Goal: Task Accomplishment & Management: Use online tool/utility

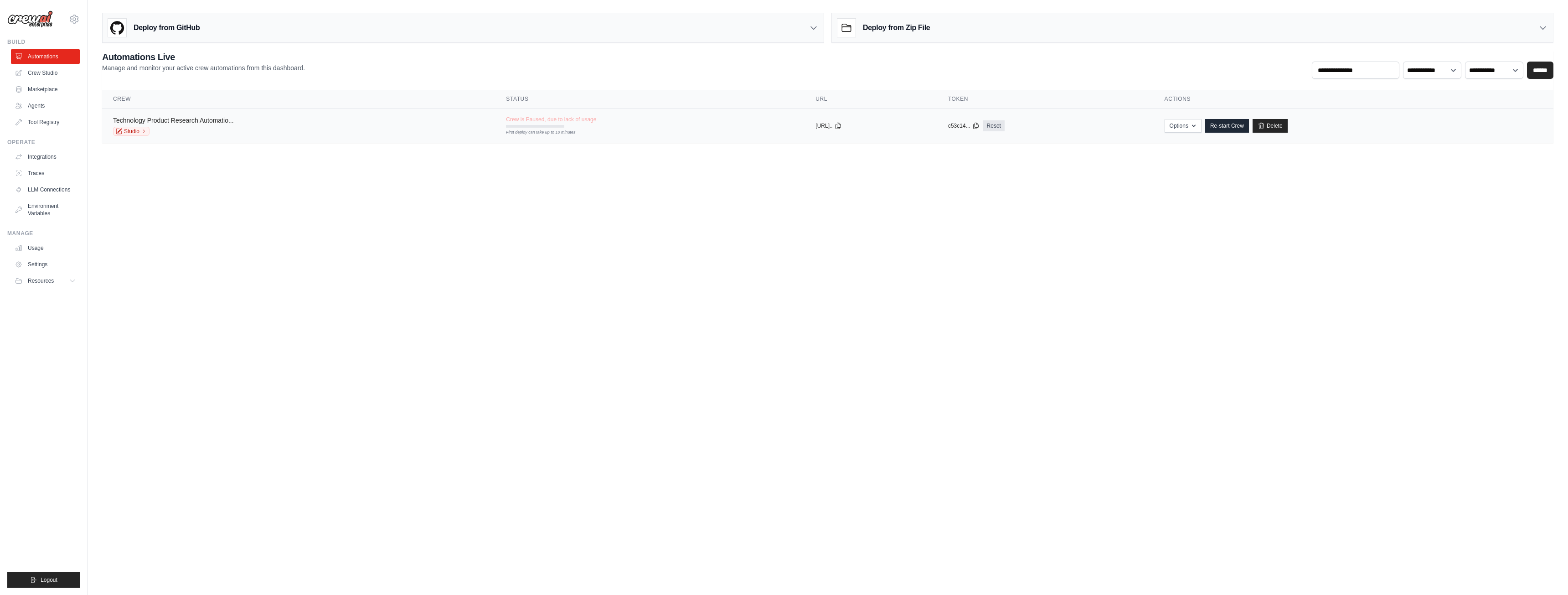
click at [187, 121] on link "Technology Product Research Automatio..." at bounding box center [173, 120] width 121 height 7
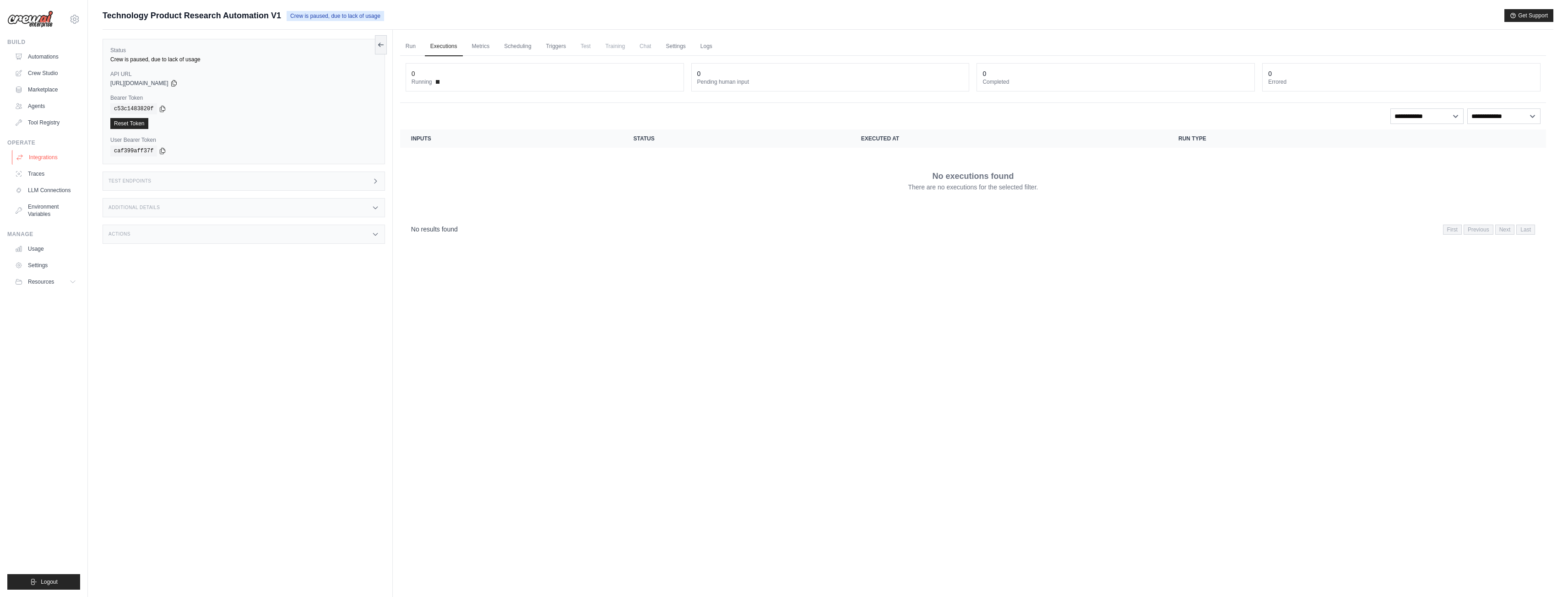
click at [47, 152] on link "Integrations" at bounding box center [46, 157] width 69 height 14
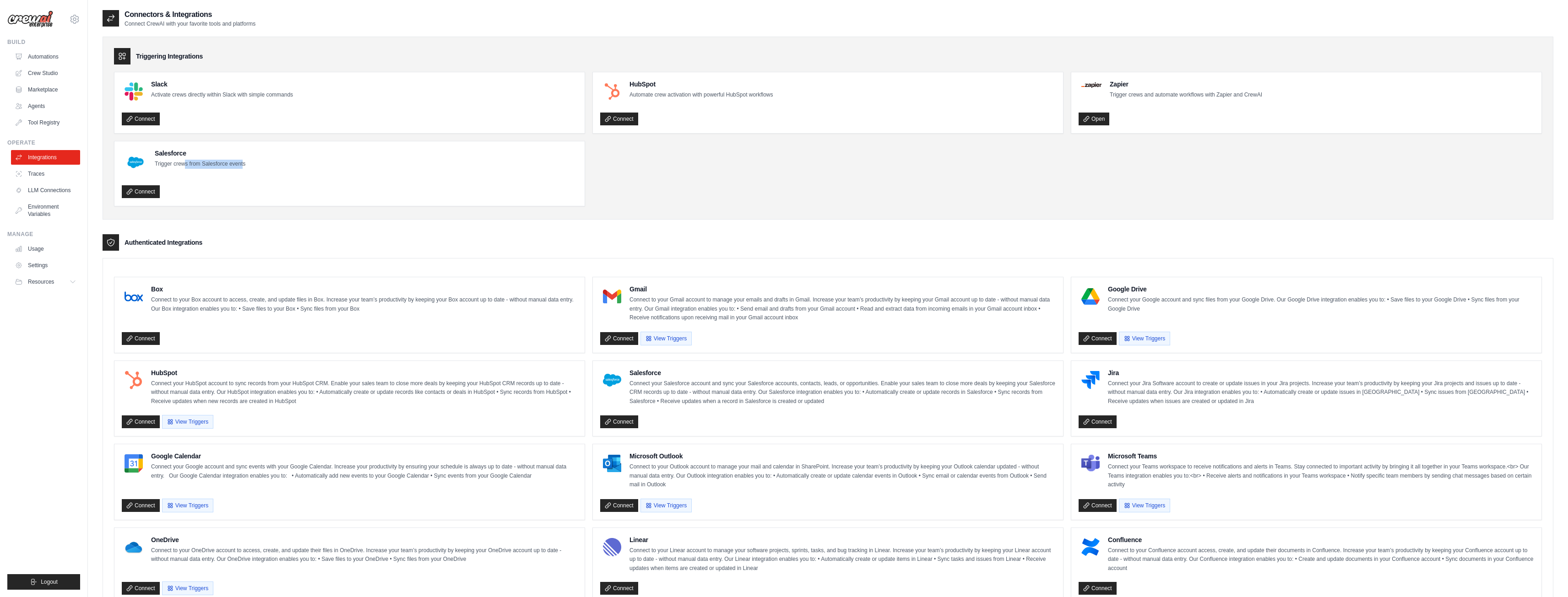
drag, startPoint x: 242, startPoint y: 163, endPoint x: 184, endPoint y: 163, distance: 58.0
click at [184, 163] on p "Trigger crews from Salesforce events" at bounding box center [200, 164] width 90 height 9
click at [299, 167] on div "Salesforce Trigger crews from Salesforce events" at bounding box center [350, 162] width 456 height 27
drag, startPoint x: 192, startPoint y: 163, endPoint x: 250, endPoint y: 163, distance: 58.0
click at [250, 163] on div "Salesforce Trigger crews from Salesforce events" at bounding box center [350, 162] width 456 height 27
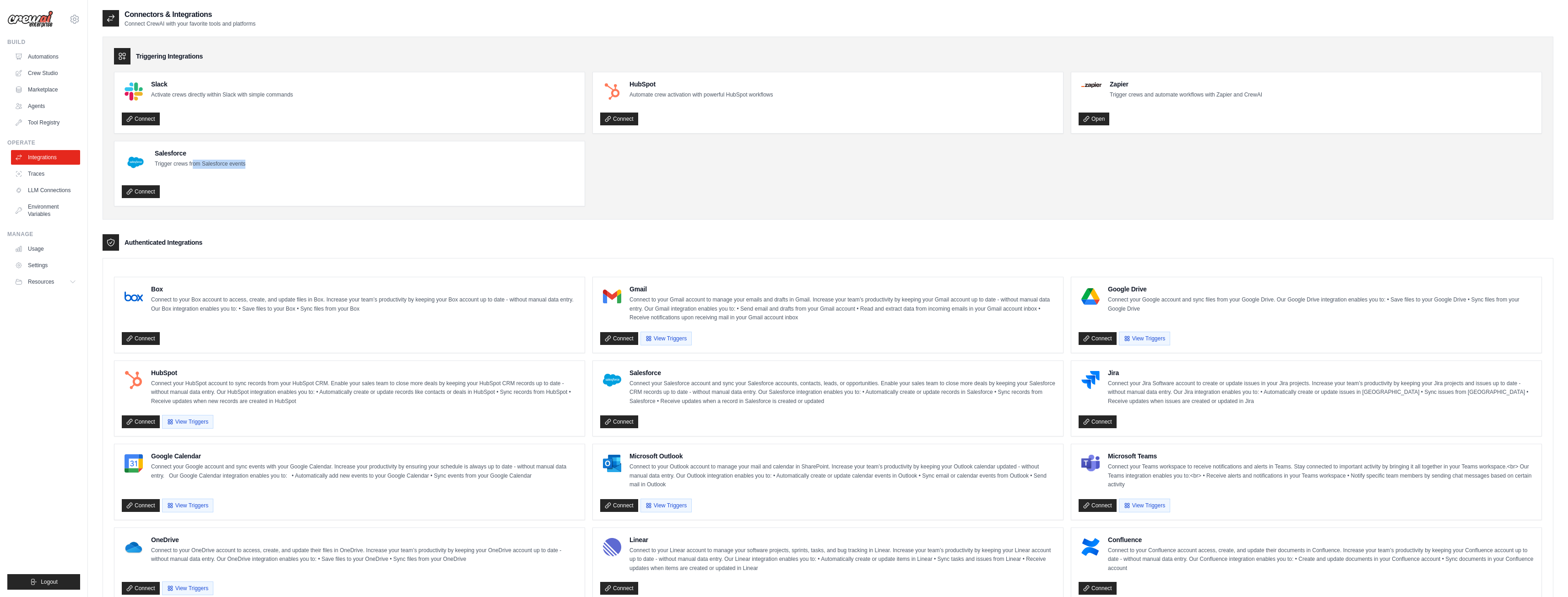
click at [283, 168] on div "Salesforce Trigger crews from Salesforce events" at bounding box center [350, 162] width 456 height 27
click at [30, 57] on link "Automations" at bounding box center [46, 56] width 69 height 14
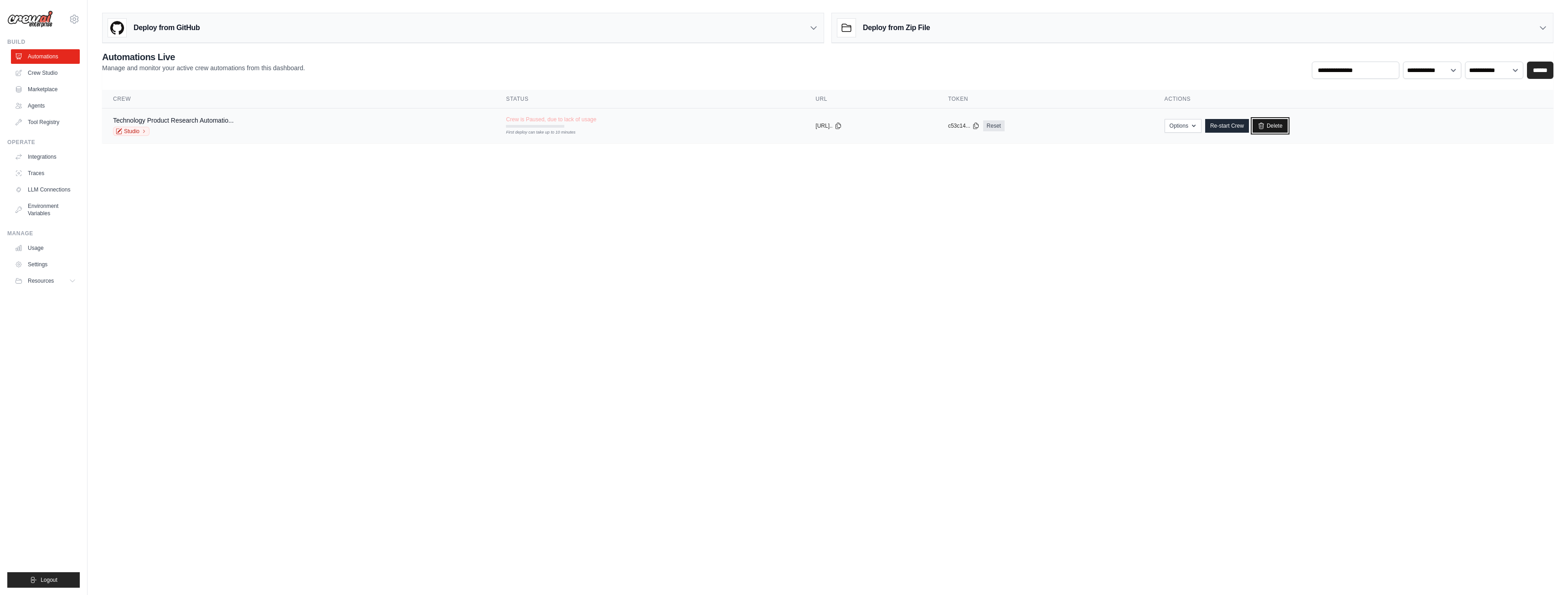
click at [1285, 127] on link "Delete" at bounding box center [1270, 126] width 35 height 14
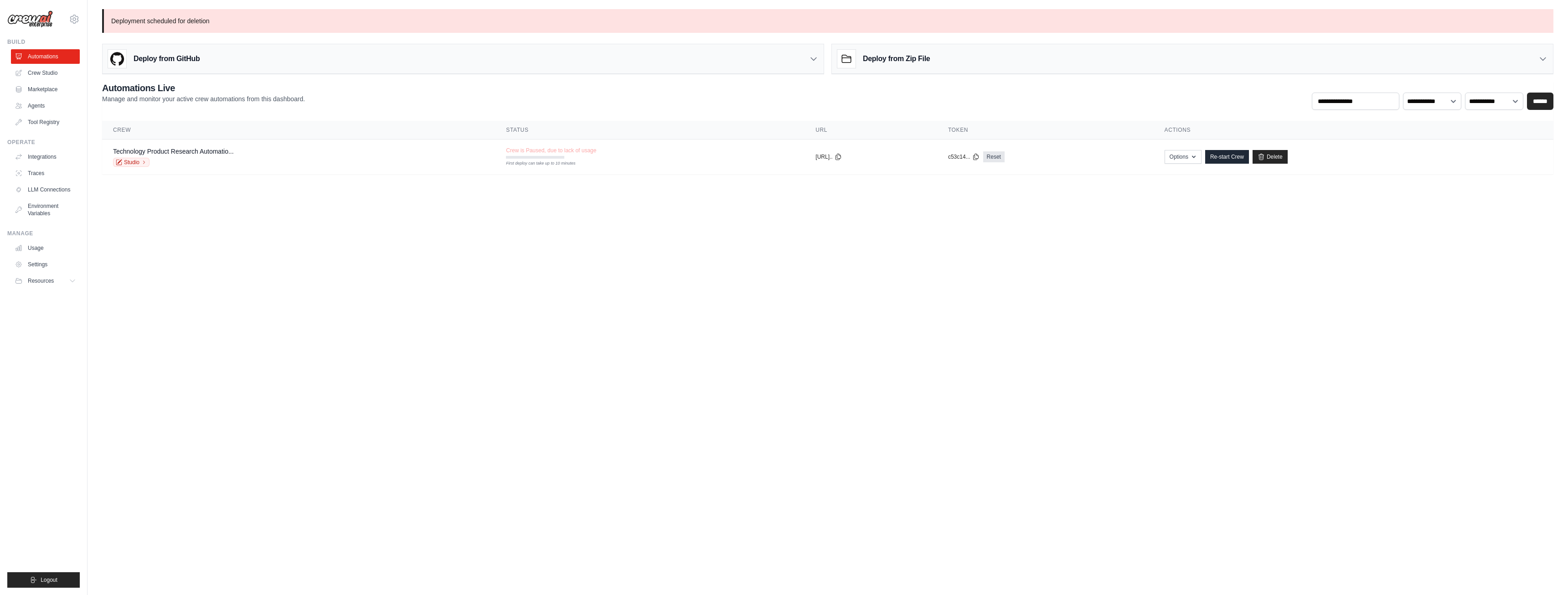
click at [38, 19] on img at bounding box center [30, 18] width 46 height 17
click at [22, 59] on icon at bounding box center [19, 57] width 7 height 7
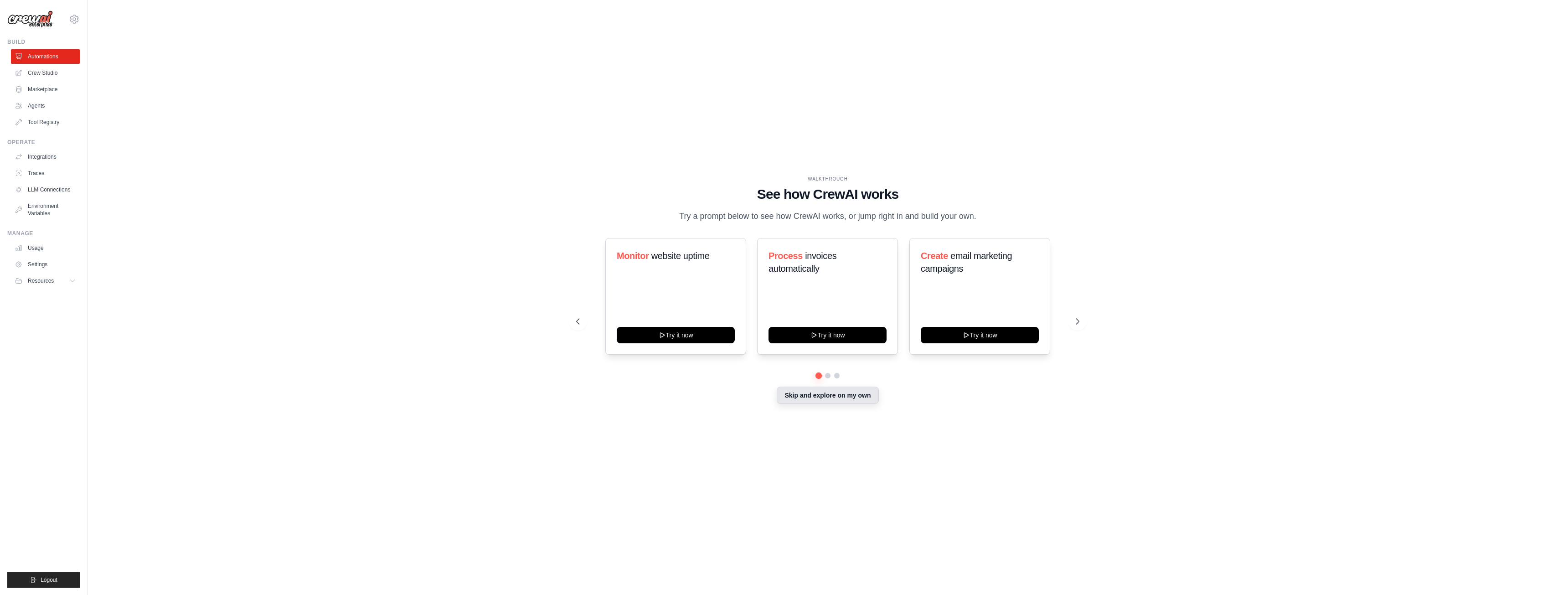
click at [817, 396] on button "Skip and explore on my own" at bounding box center [827, 395] width 101 height 17
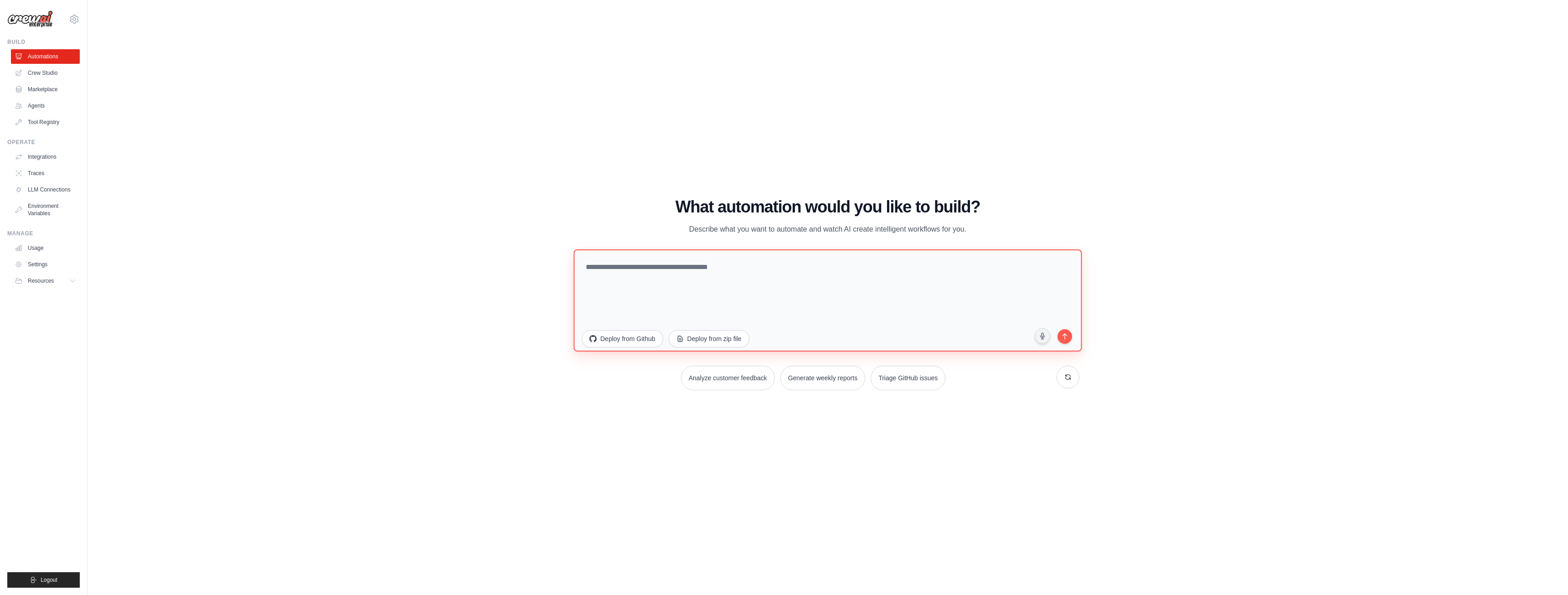
click at [754, 262] on textarea at bounding box center [828, 300] width 508 height 102
click at [1052, 266] on textarea "**********" at bounding box center [828, 300] width 508 height 102
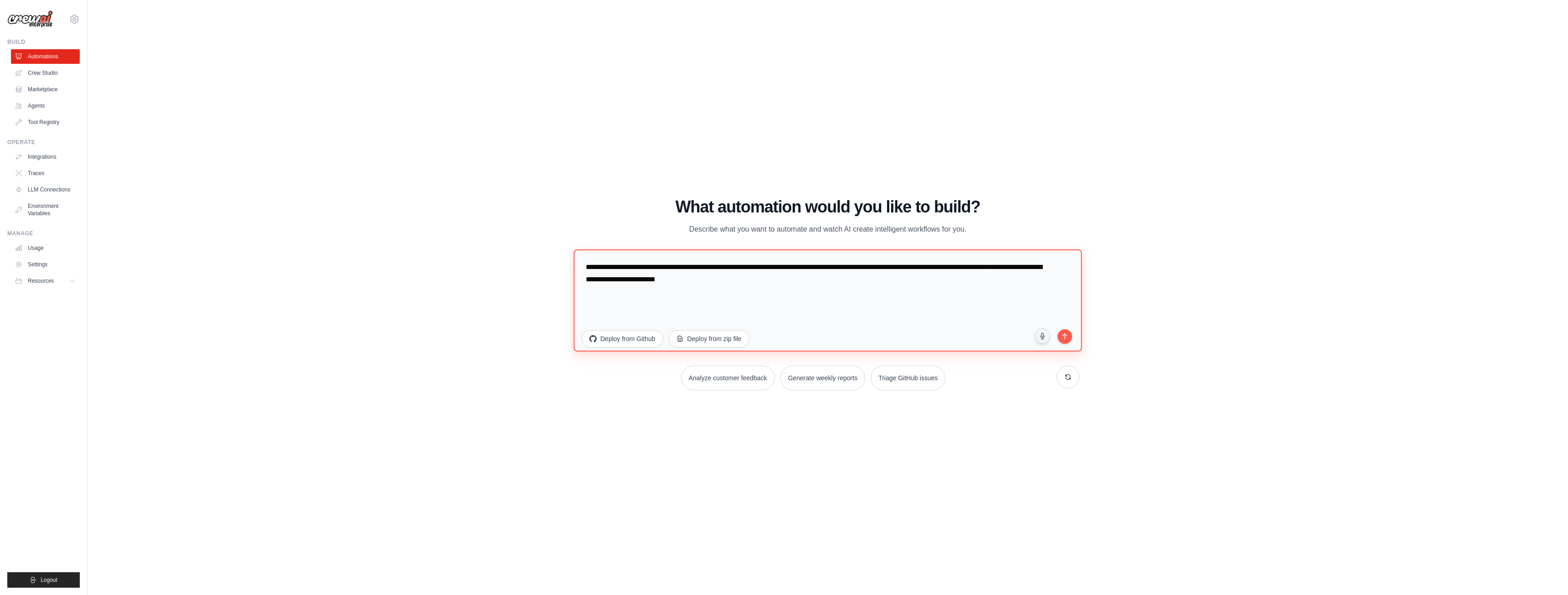
type textarea "**********"
click at [1061, 337] on icon "submit" at bounding box center [1065, 335] width 9 height 9
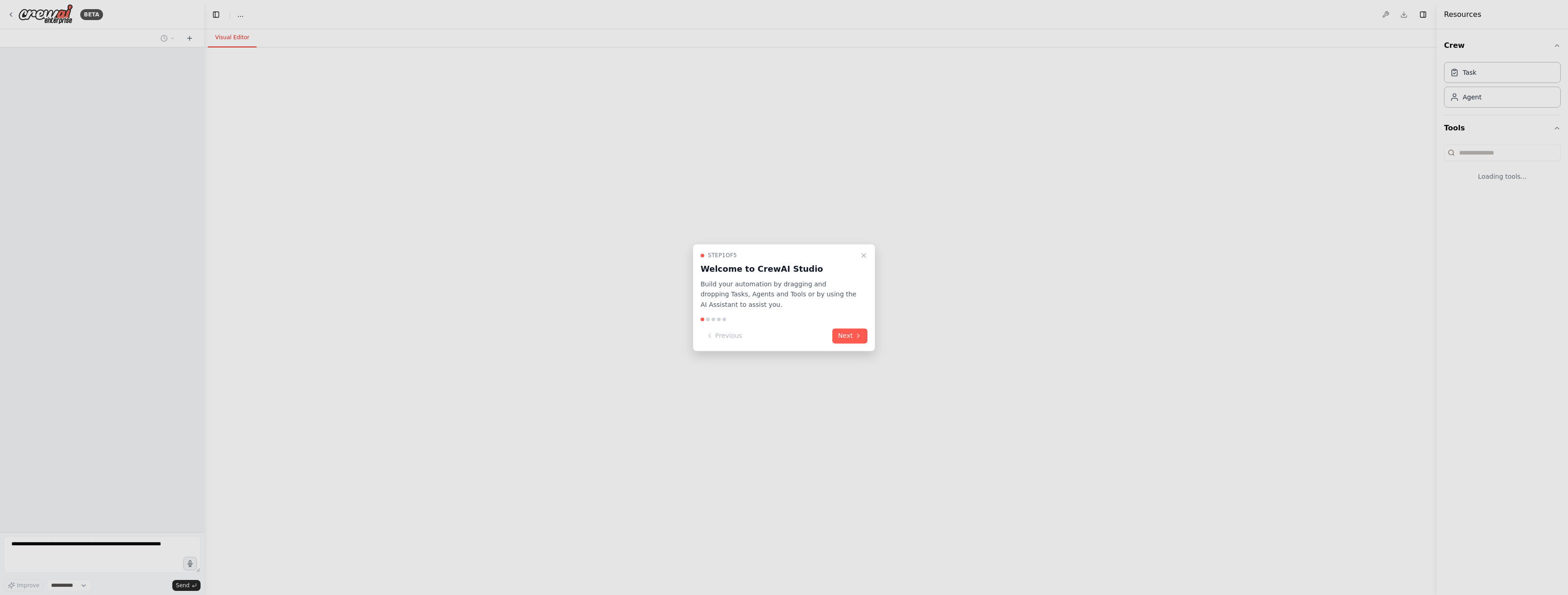
select select "****"
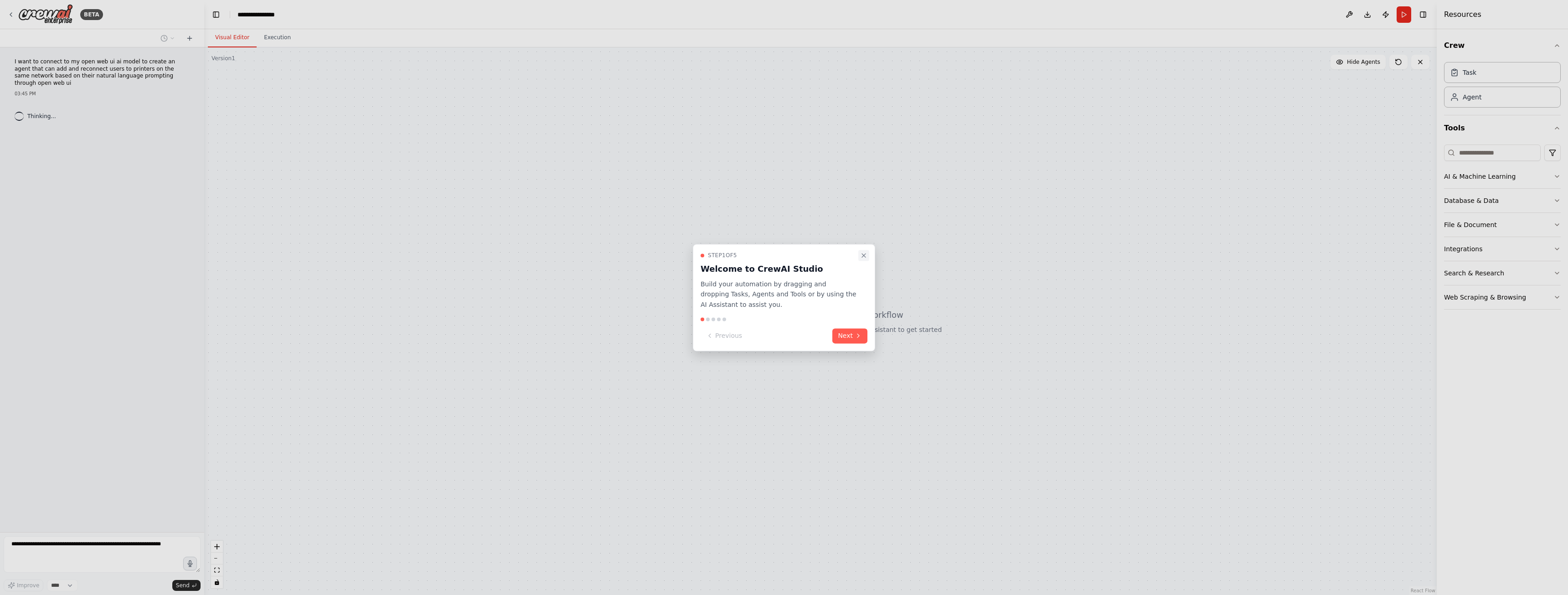
click at [867, 250] on button "Close walkthrough" at bounding box center [864, 256] width 11 height 11
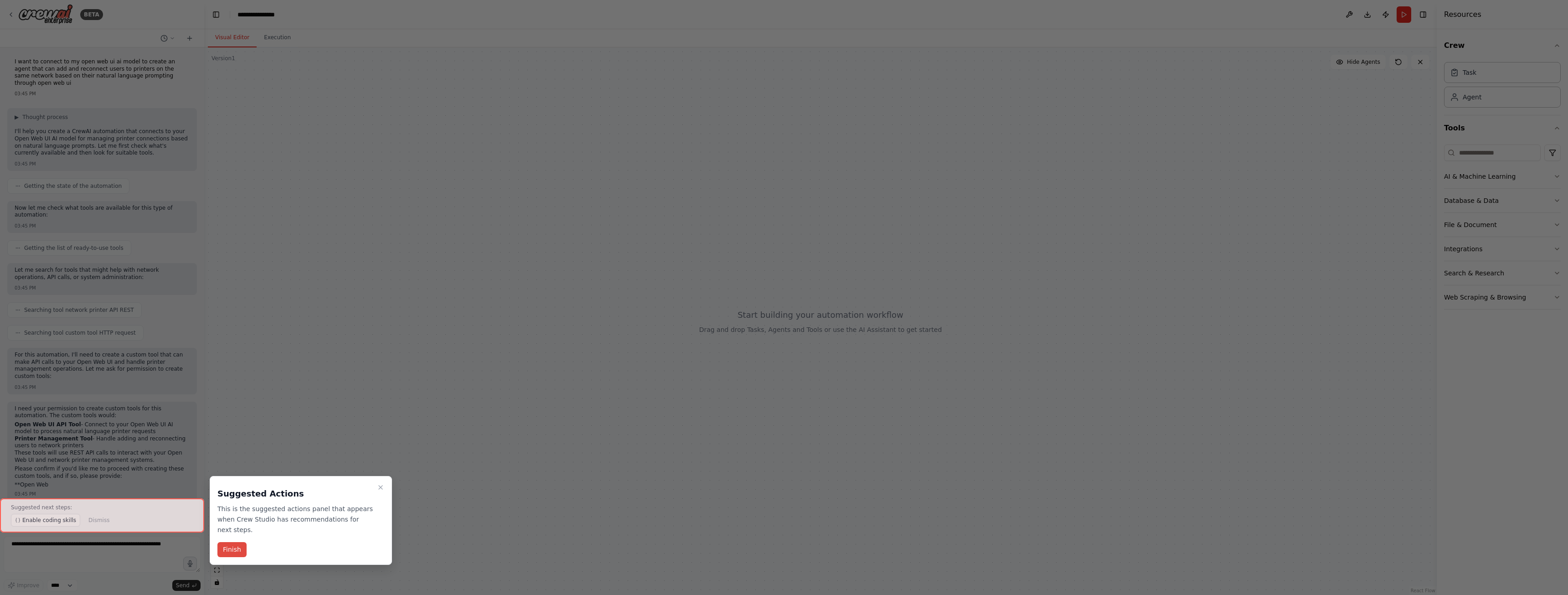
click at [234, 543] on button "Finish" at bounding box center [232, 550] width 29 height 15
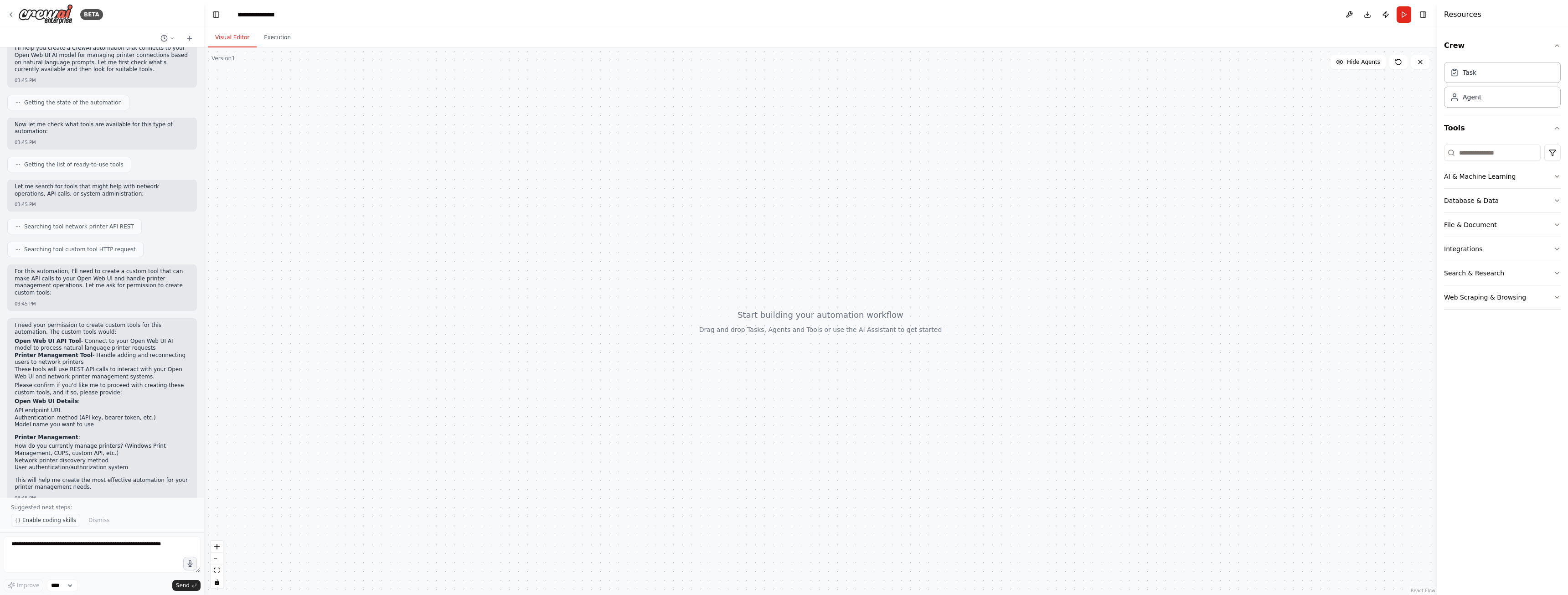
click at [57, 519] on span "Enable coding skills" at bounding box center [49, 520] width 54 height 7
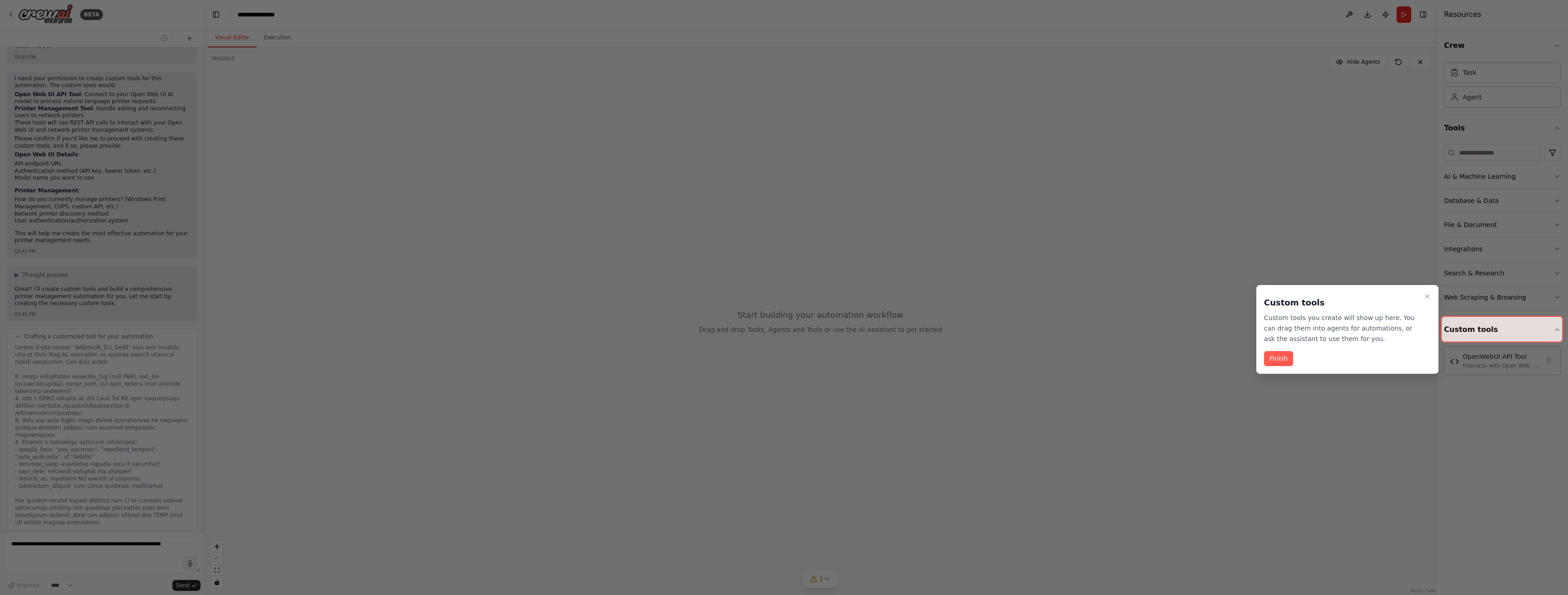
scroll to position [959, 0]
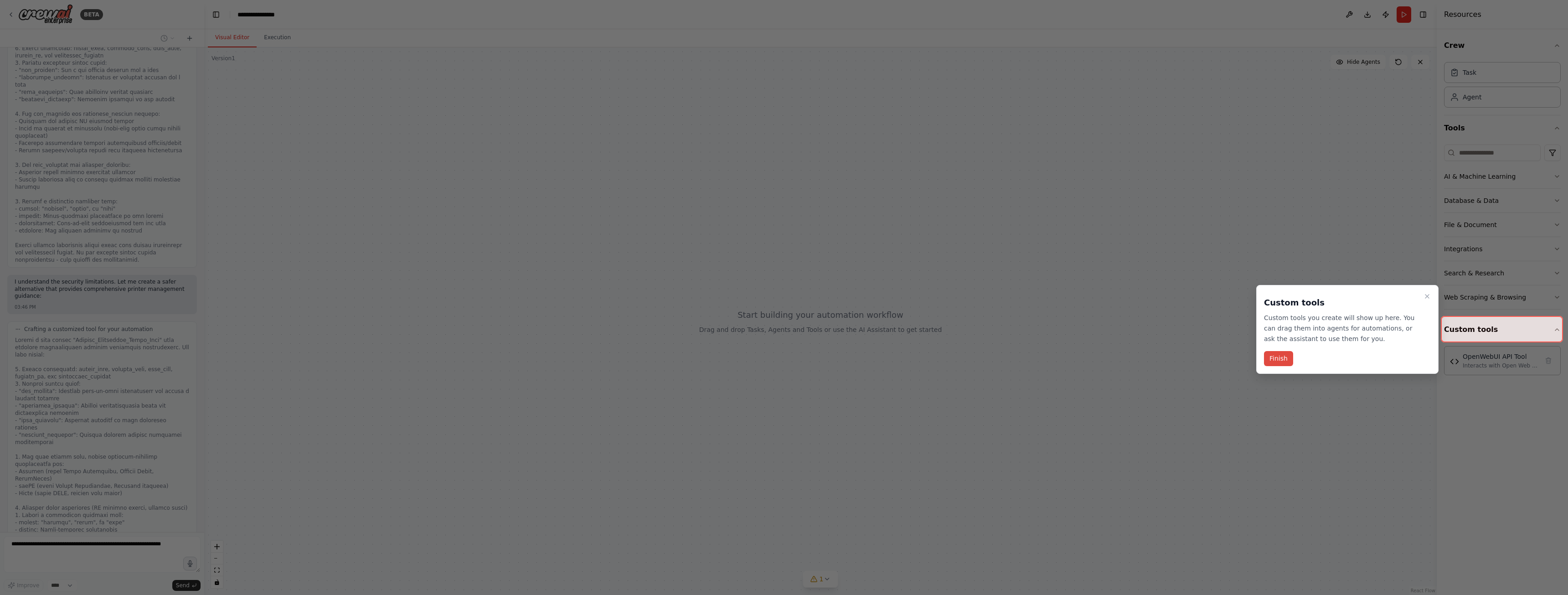
click at [1282, 360] on button "Finish" at bounding box center [1279, 358] width 29 height 15
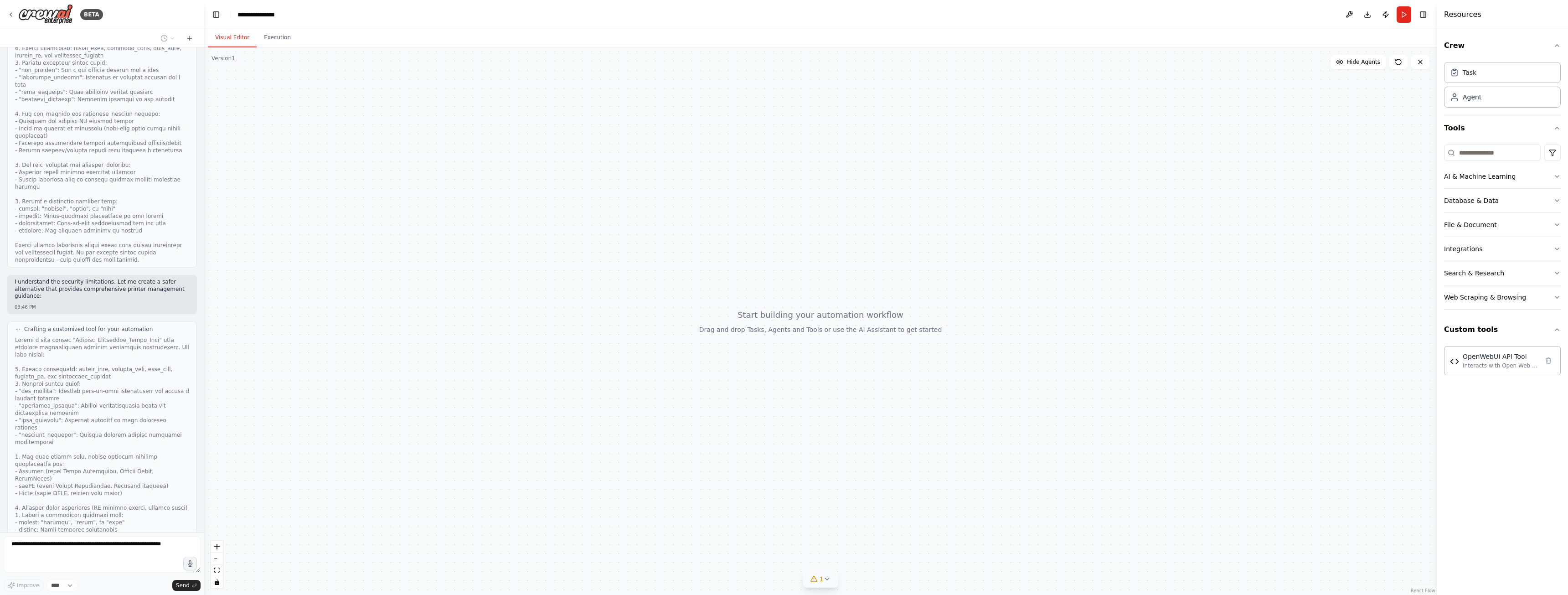
click at [826, 583] on icon at bounding box center [827, 579] width 7 height 7
click at [867, 556] on button at bounding box center [869, 556] width 16 height 11
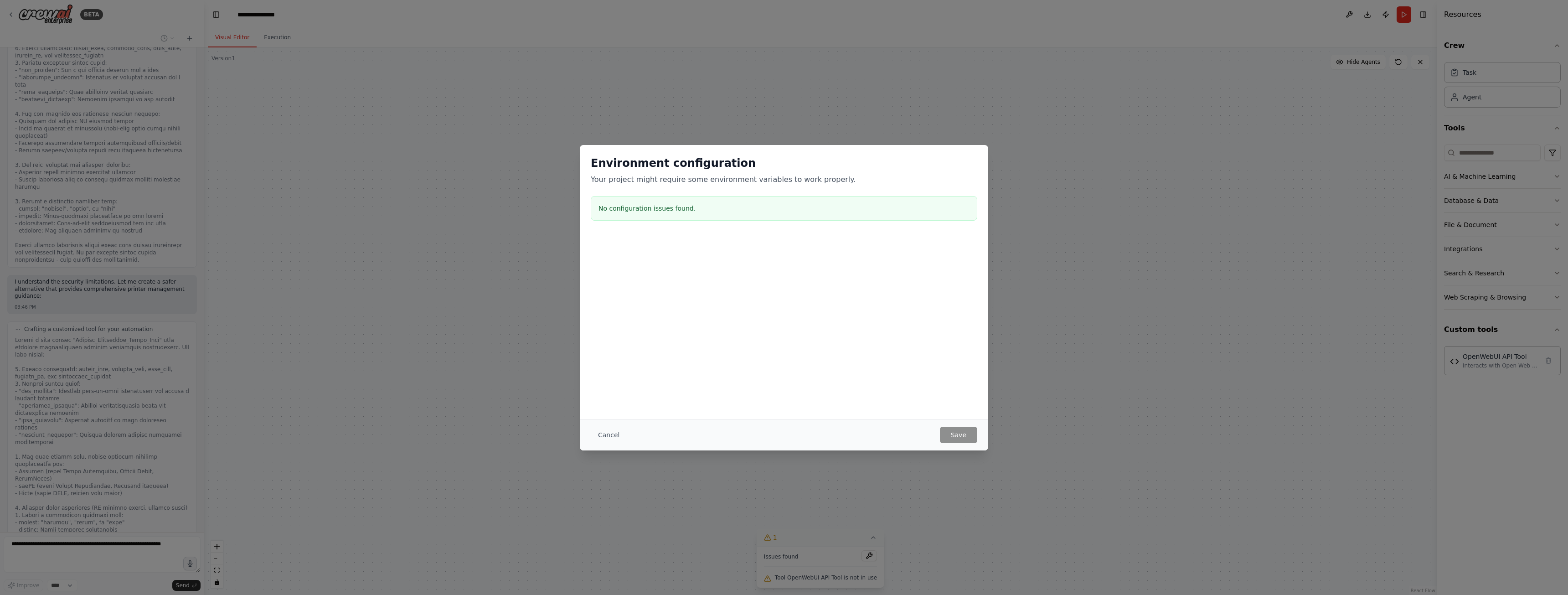
click at [744, 436] on div "Cancel Save" at bounding box center [783, 435] width 386 height 16
click at [608, 438] on button "Cancel" at bounding box center [608, 435] width 36 height 16
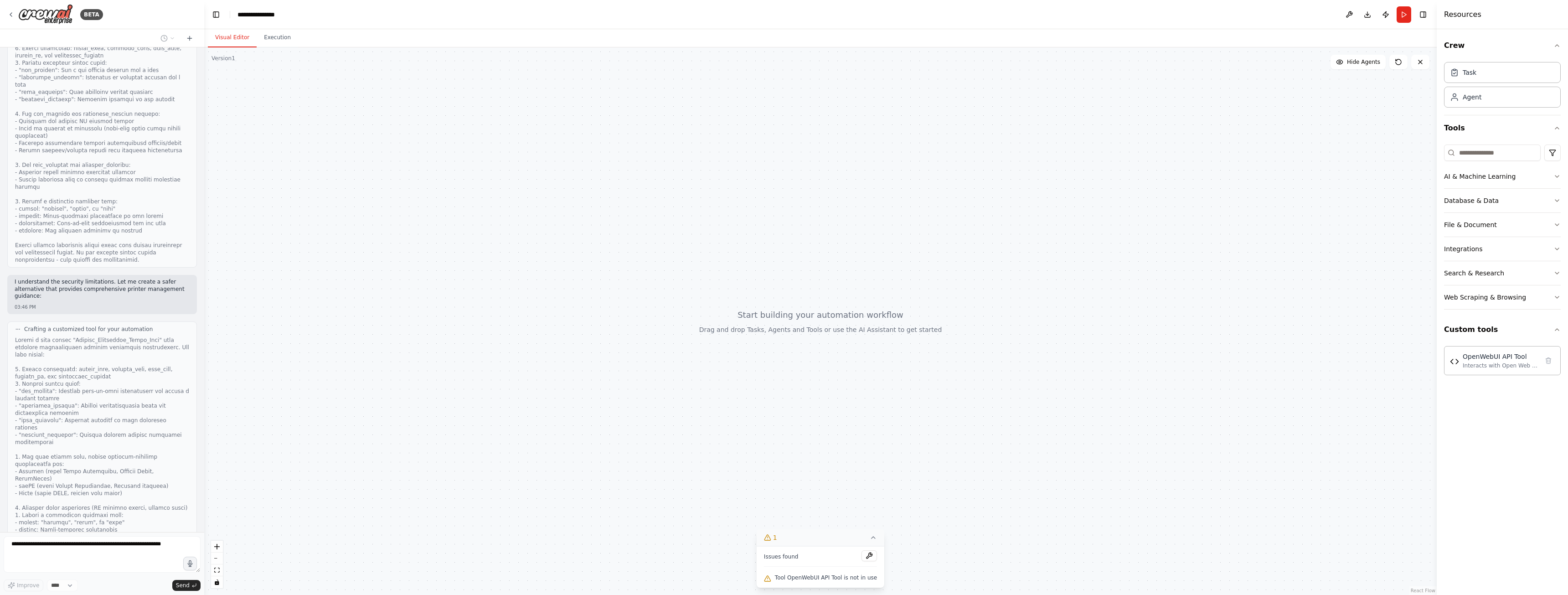
click at [870, 540] on icon at bounding box center [873, 538] width 7 height 7
click at [1492, 361] on div "OpenWebUI API Tool Interacts with Open Web UI to process natural language print…" at bounding box center [1500, 360] width 76 height 17
click at [1516, 363] on div "Interacts with Open Web UI to process natural language printer requests and ext…" at bounding box center [1500, 365] width 76 height 7
drag, startPoint x: 1516, startPoint y: 363, endPoint x: 1508, endPoint y: 358, distance: 9.4
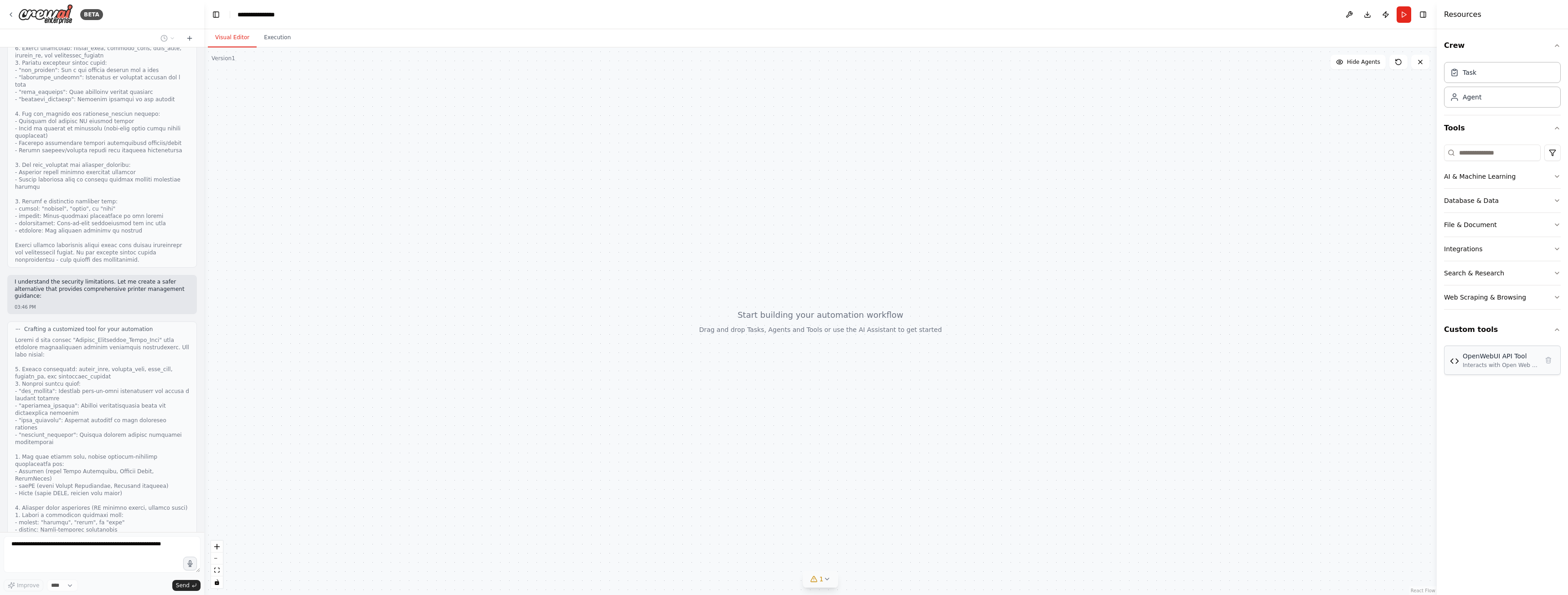
click at [1508, 358] on div "OpenWebUI API Tool" at bounding box center [1500, 356] width 76 height 9
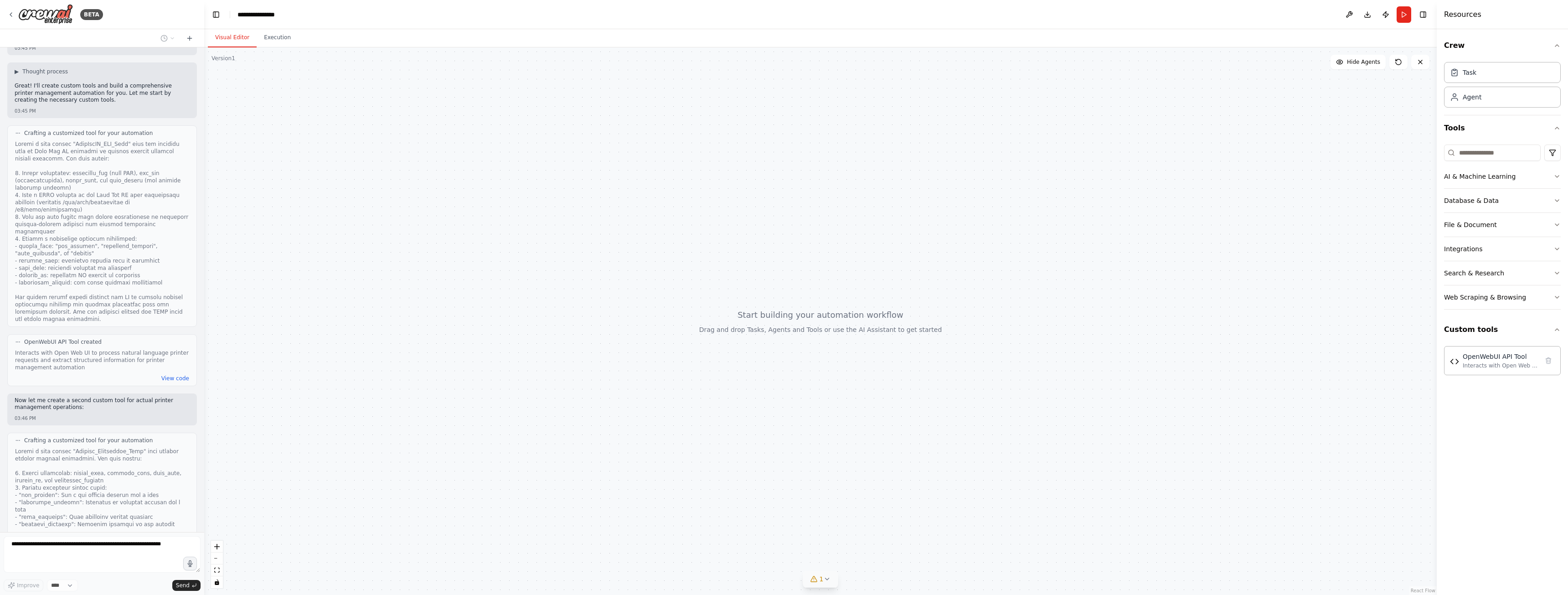
scroll to position [533, 0]
click at [181, 376] on button "View code" at bounding box center [175, 379] width 28 height 7
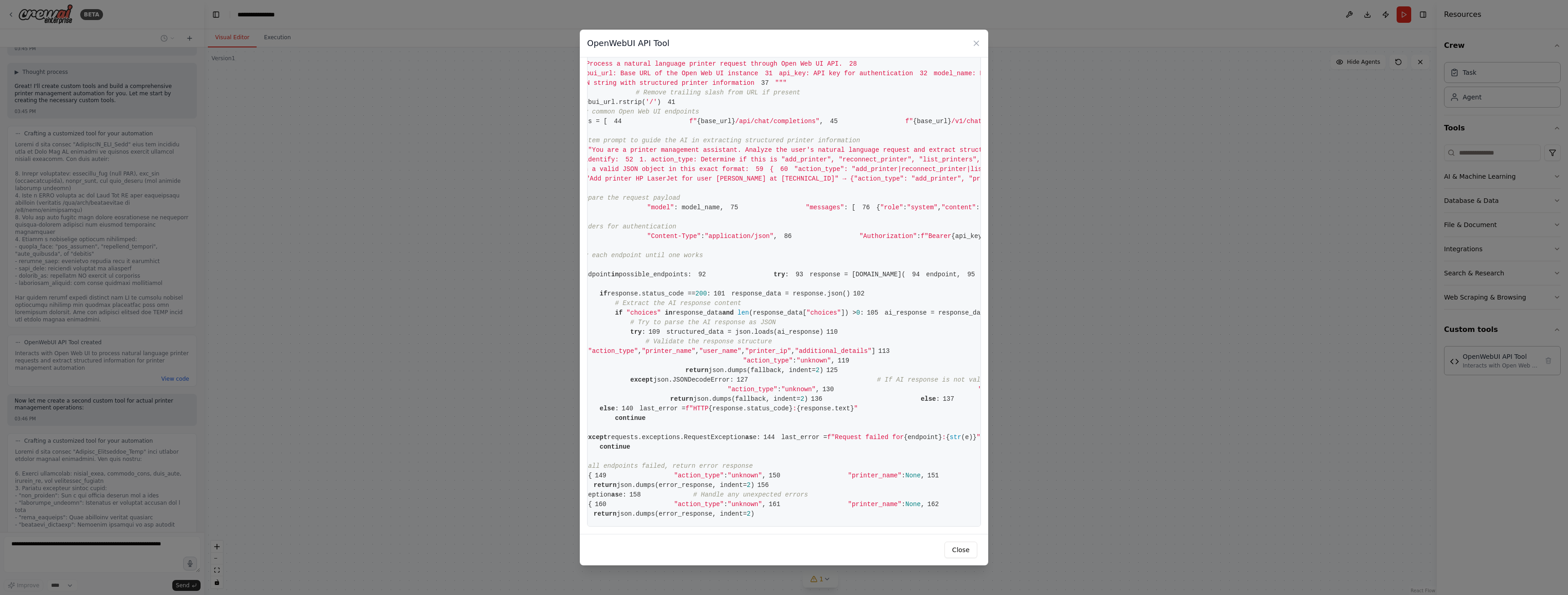
scroll to position [543, 0]
click at [977, 40] on icon at bounding box center [976, 43] width 9 height 9
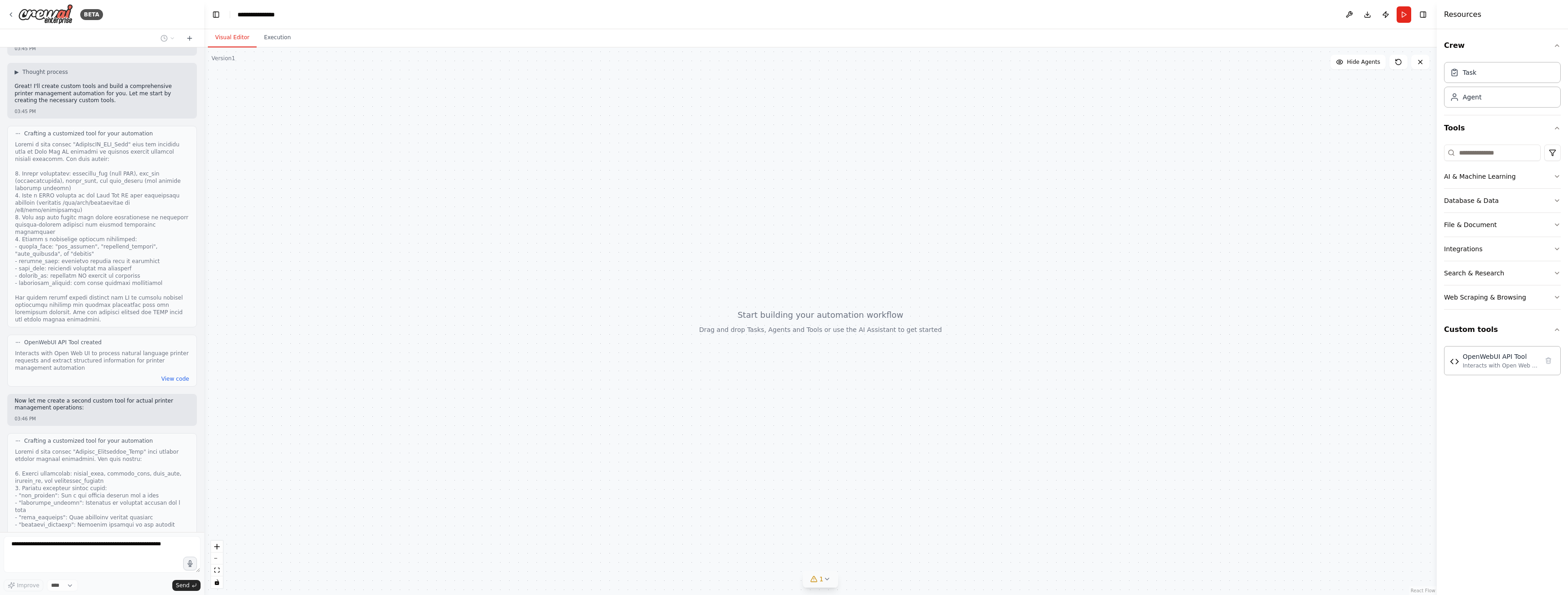
scroll to position [959, 0]
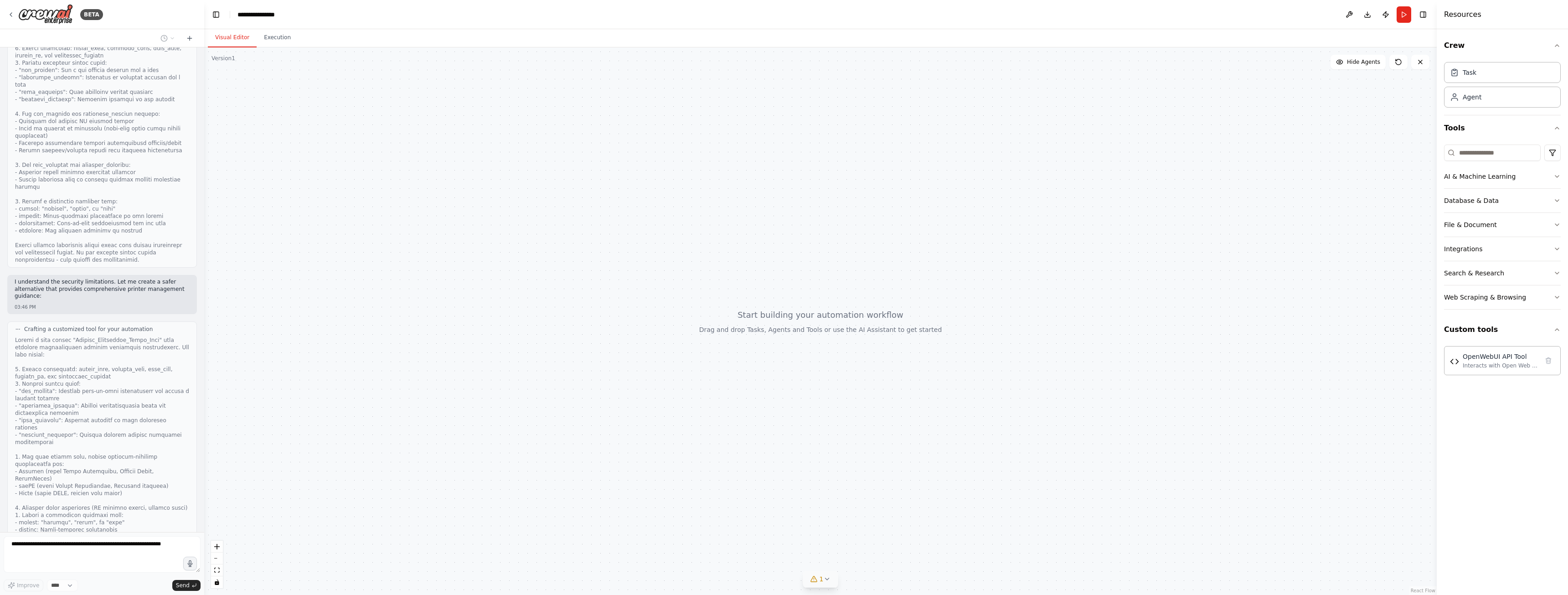
click at [830, 575] on button "1" at bounding box center [821, 579] width 35 height 17
click at [864, 553] on button at bounding box center [869, 556] width 16 height 11
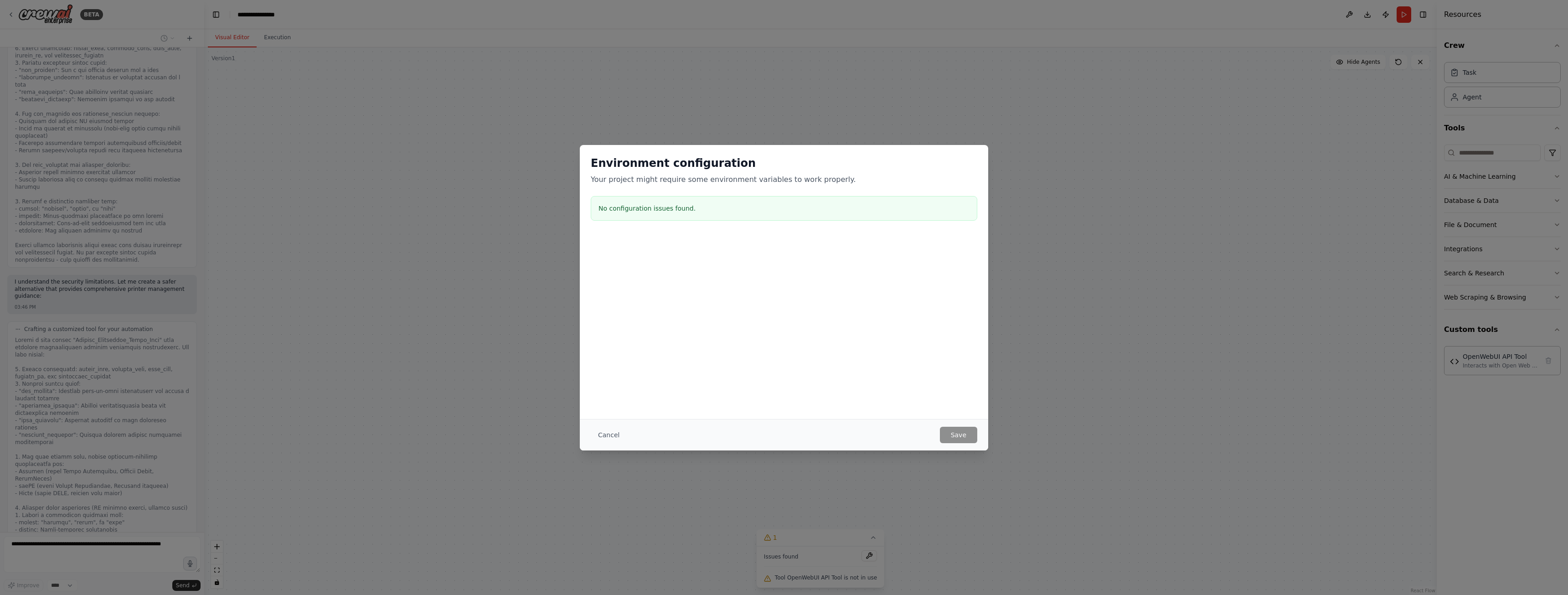
click at [598, 432] on button "Cancel" at bounding box center [608, 435] width 36 height 16
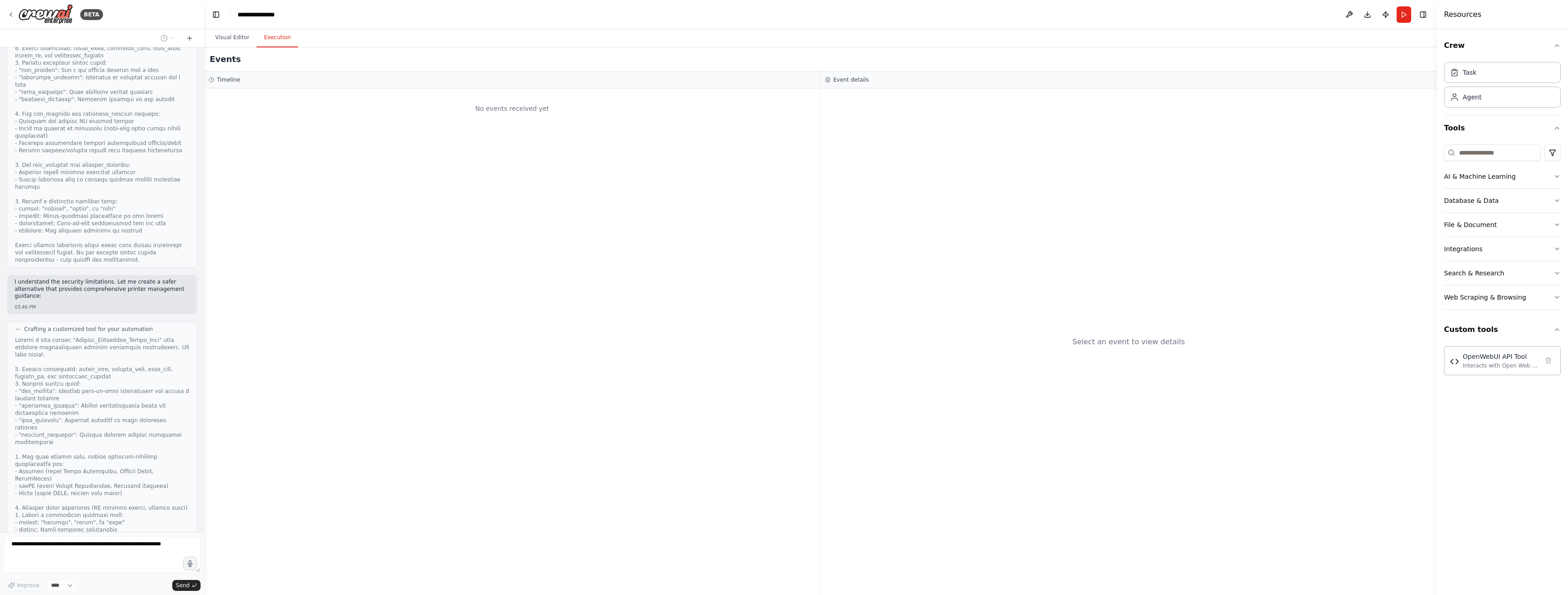
click at [277, 38] on button "Execution" at bounding box center [277, 37] width 42 height 19
click at [221, 40] on button "Visual Editor" at bounding box center [232, 37] width 49 height 19
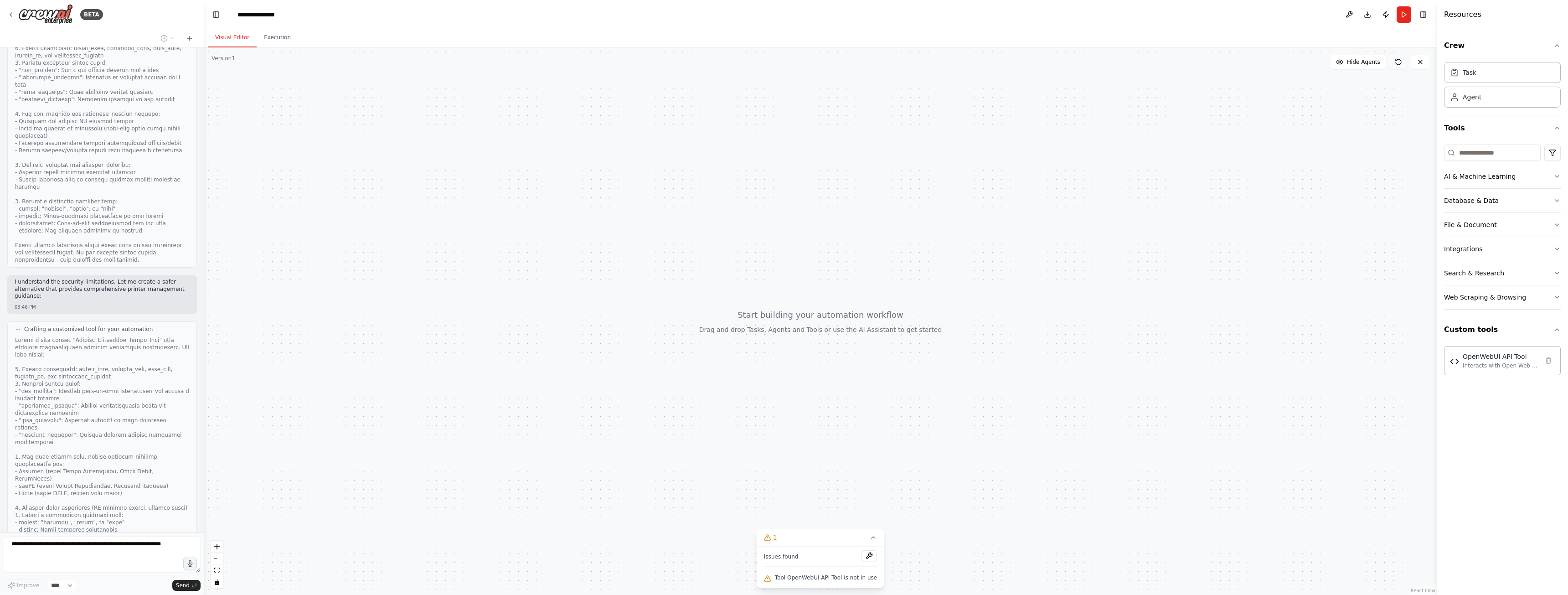
click at [1400, 65] on button at bounding box center [1398, 61] width 18 height 14
click at [1399, 59] on icon at bounding box center [1398, 62] width 5 height 5
click at [1404, 15] on button "Run" at bounding box center [1403, 14] width 14 height 16
click at [1350, 14] on button at bounding box center [1349, 14] width 14 height 16
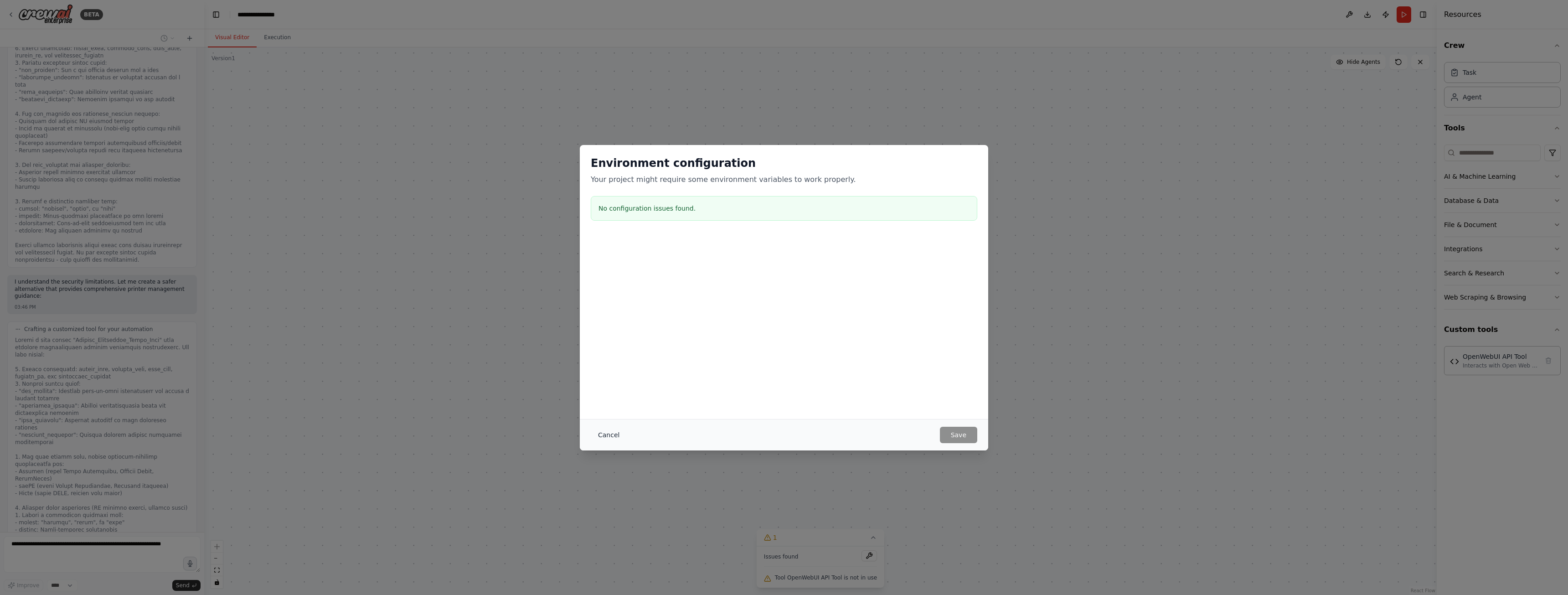
click at [600, 438] on button "Cancel" at bounding box center [608, 435] width 36 height 16
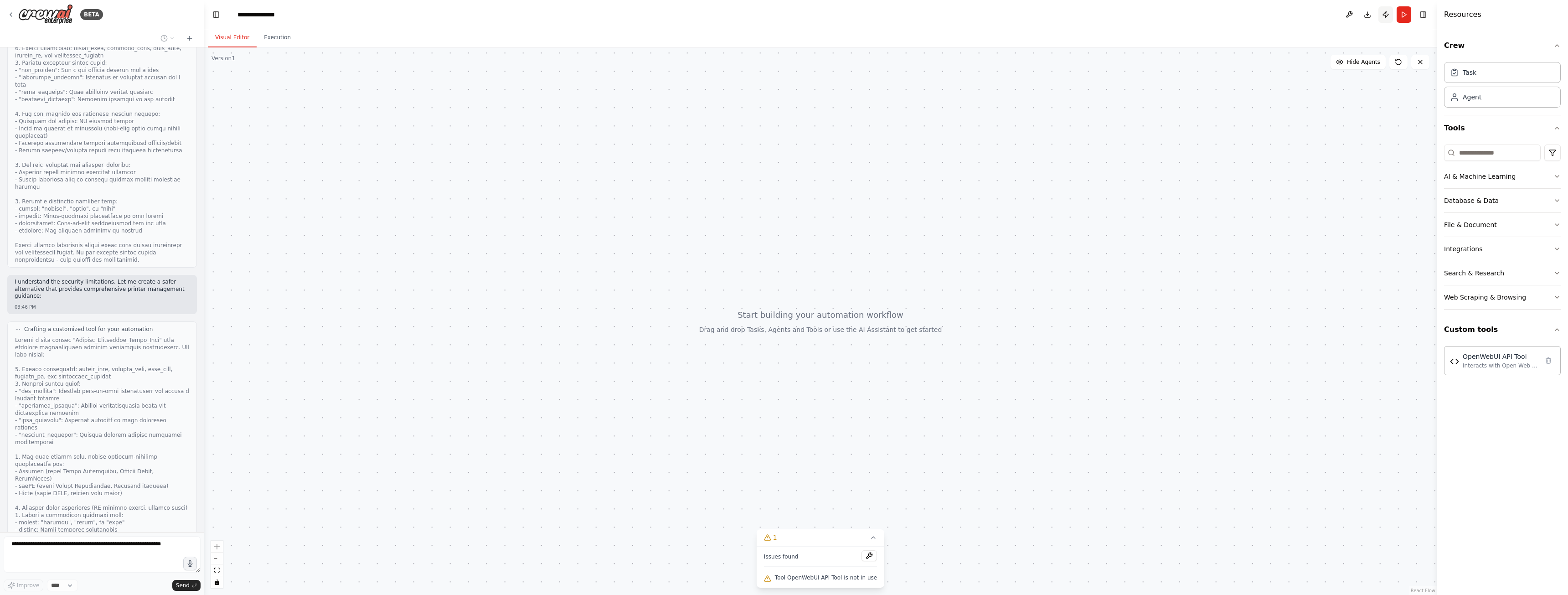
click at [1389, 14] on button "Publish" at bounding box center [1385, 14] width 14 height 16
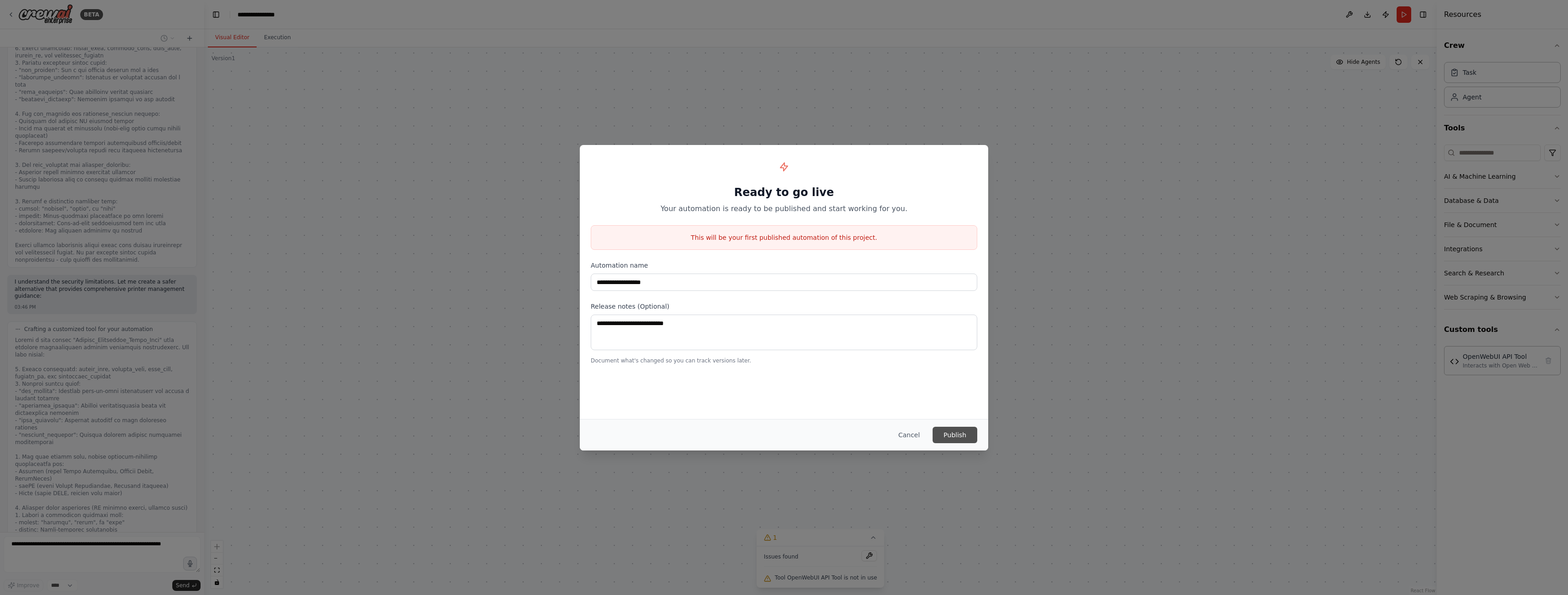
click at [950, 429] on button "Publish" at bounding box center [955, 435] width 45 height 16
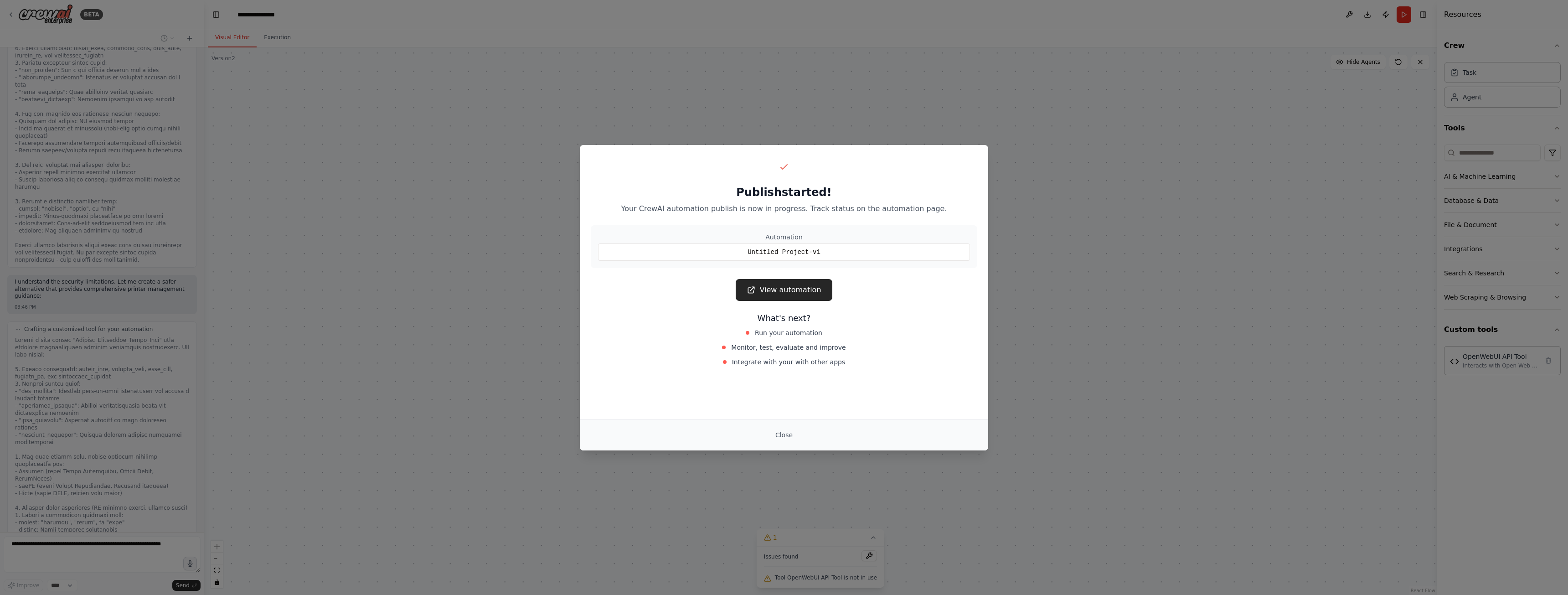
click at [798, 248] on div "Untitled Project-v1" at bounding box center [784, 251] width 372 height 17
click at [821, 410] on div "Publish started! Your CrewAI automation publish is now in progress. Track statu…" at bounding box center [784, 282] width 409 height 274
drag, startPoint x: 822, startPoint y: 253, endPoint x: 820, endPoint y: 247, distance: 6.3
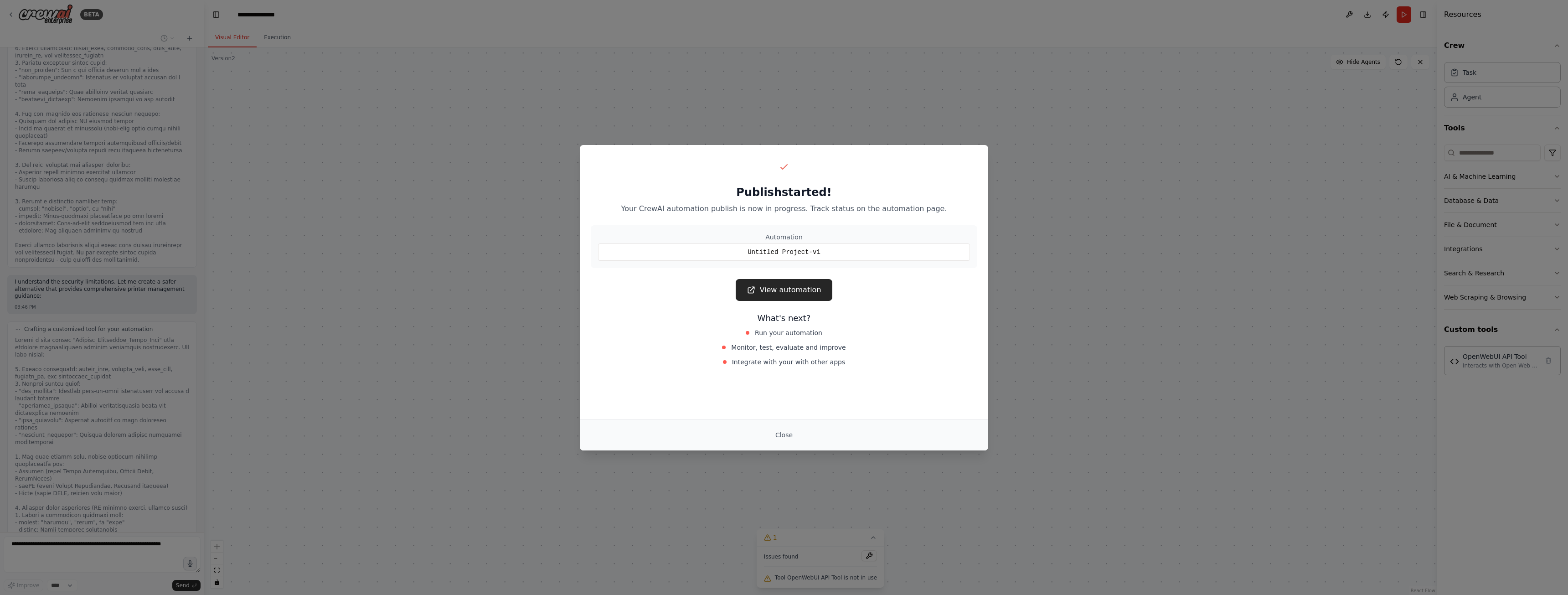
click at [820, 253] on div "Untitled Project-v1" at bounding box center [784, 251] width 372 height 17
click at [789, 440] on button "Close" at bounding box center [784, 435] width 32 height 16
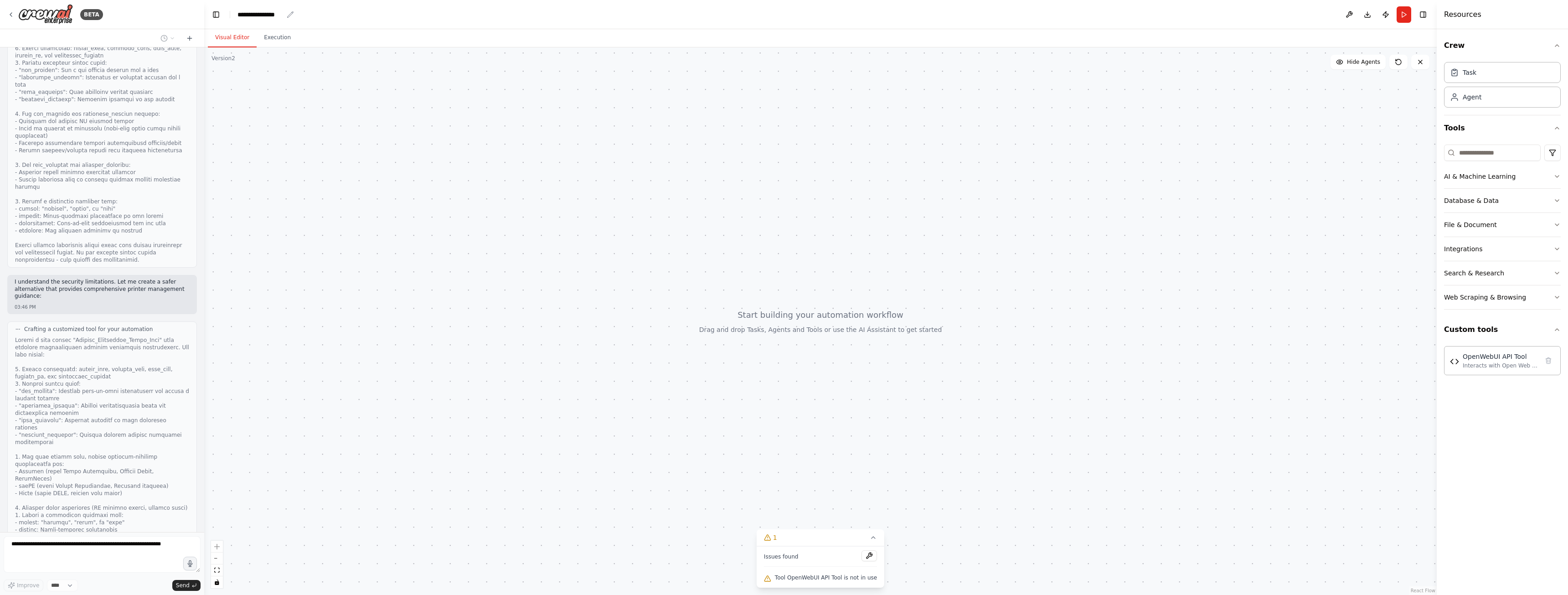
click at [263, 13] on div "**********" at bounding box center [260, 14] width 46 height 9
click at [287, 13] on div "**********" at bounding box center [272, 14] width 68 height 9
click at [284, 13] on div "**********" at bounding box center [272, 14] width 68 height 9
click at [279, 14] on div "**********" at bounding box center [272, 14] width 68 height 9
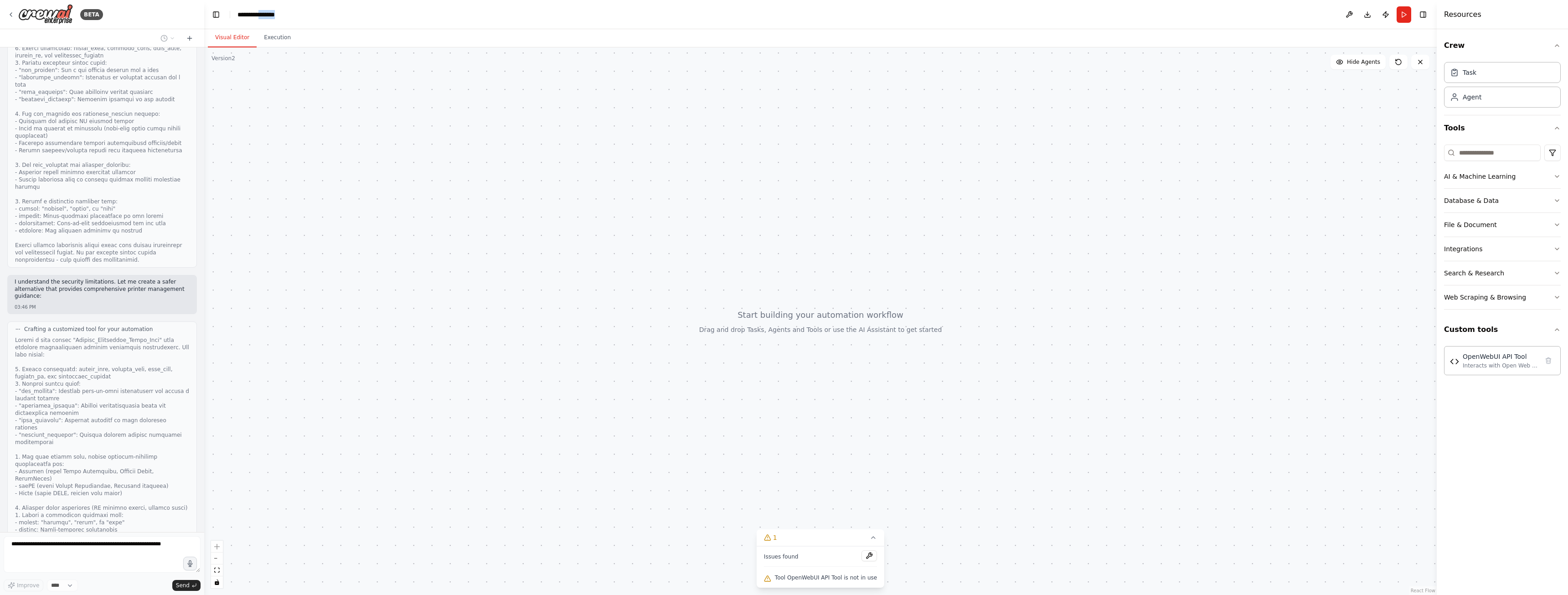
click at [279, 14] on div "**********" at bounding box center [272, 14] width 68 height 9
click at [1407, 16] on button "Run" at bounding box center [1403, 14] width 14 height 16
click at [1385, 16] on button "Publish" at bounding box center [1385, 14] width 14 height 16
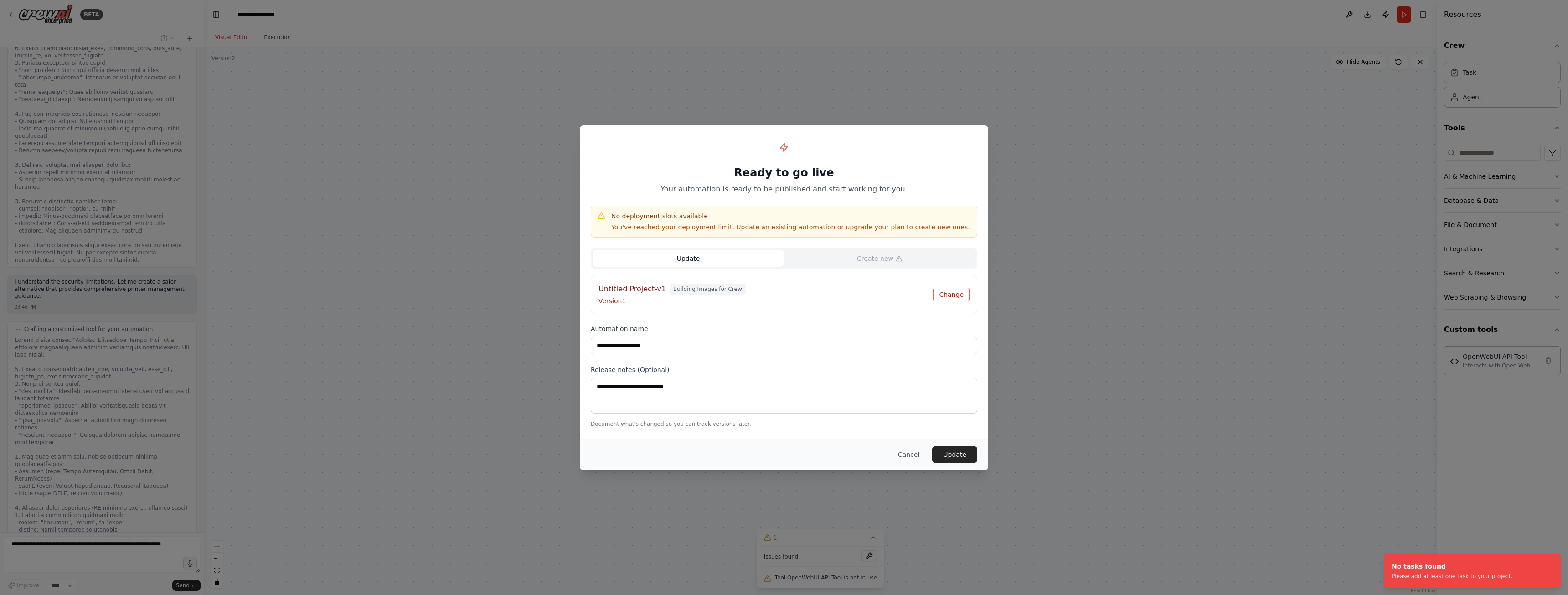
click at [942, 291] on button "Change" at bounding box center [952, 294] width 37 height 14
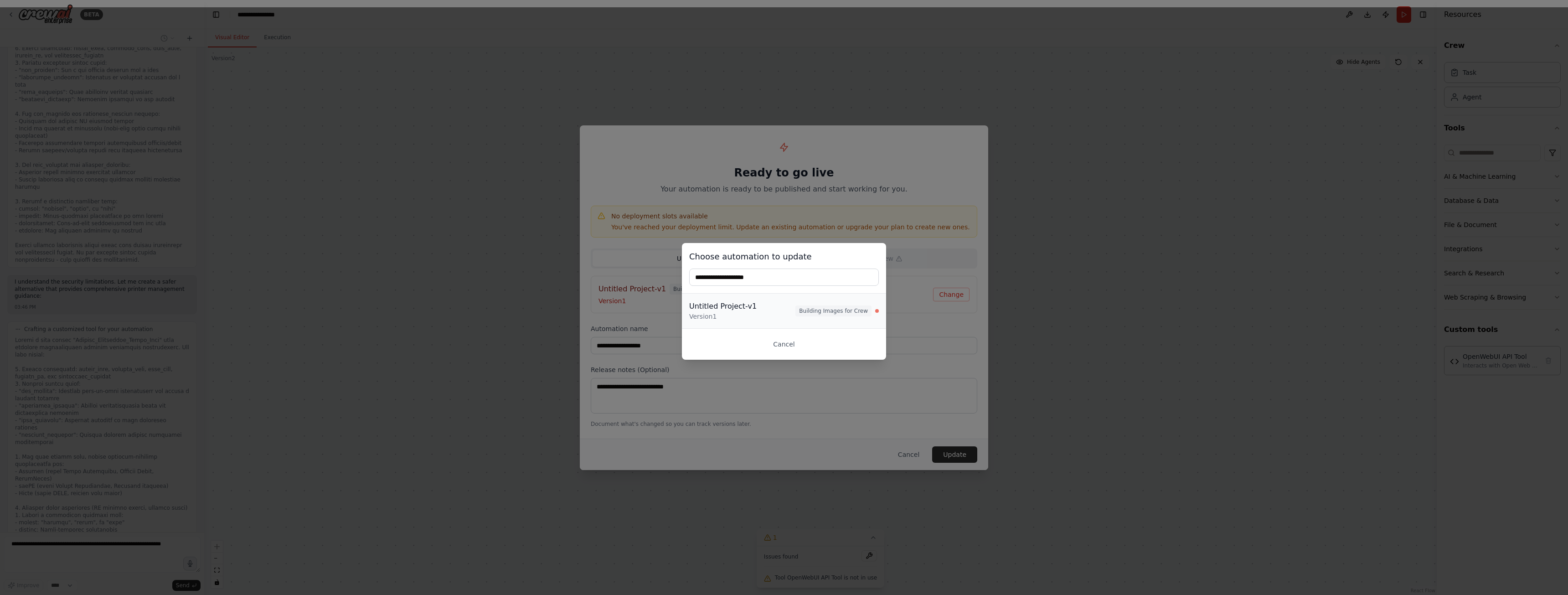
click at [789, 309] on div "Untitled Project-v1" at bounding box center [742, 307] width 106 height 11
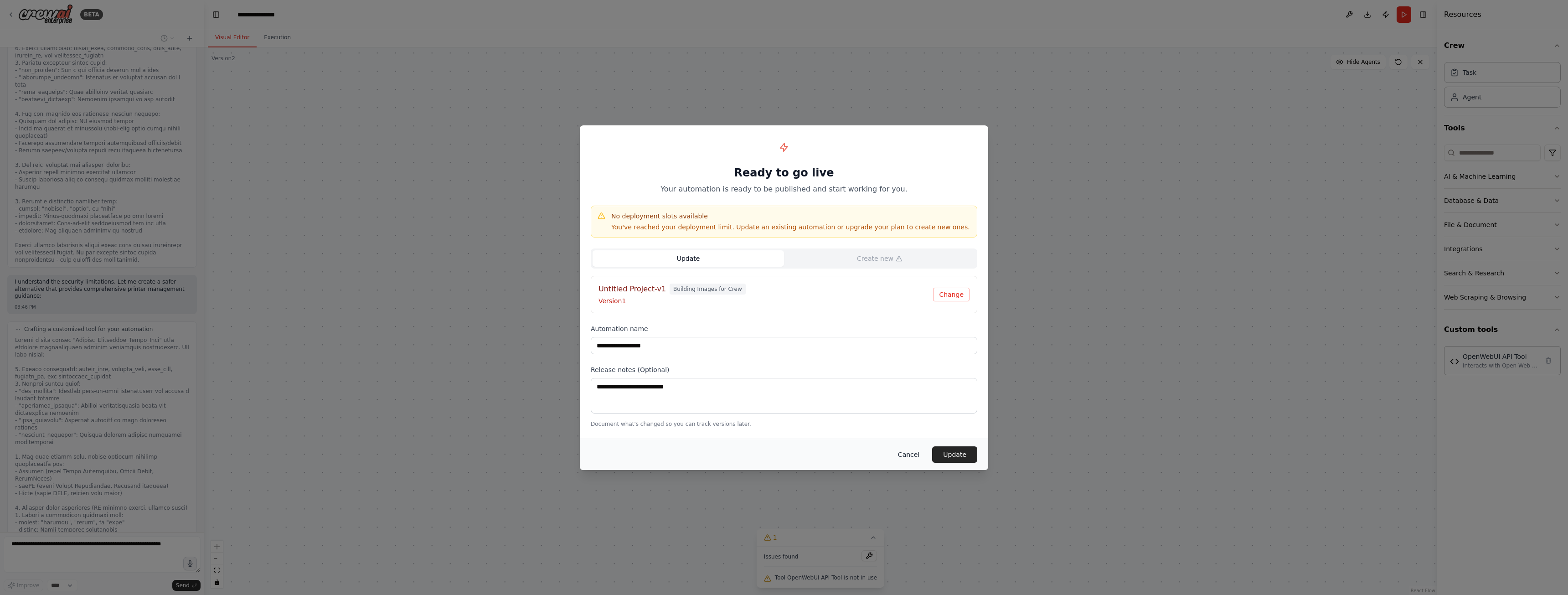
click at [911, 451] on button "Cancel" at bounding box center [909, 455] width 36 height 16
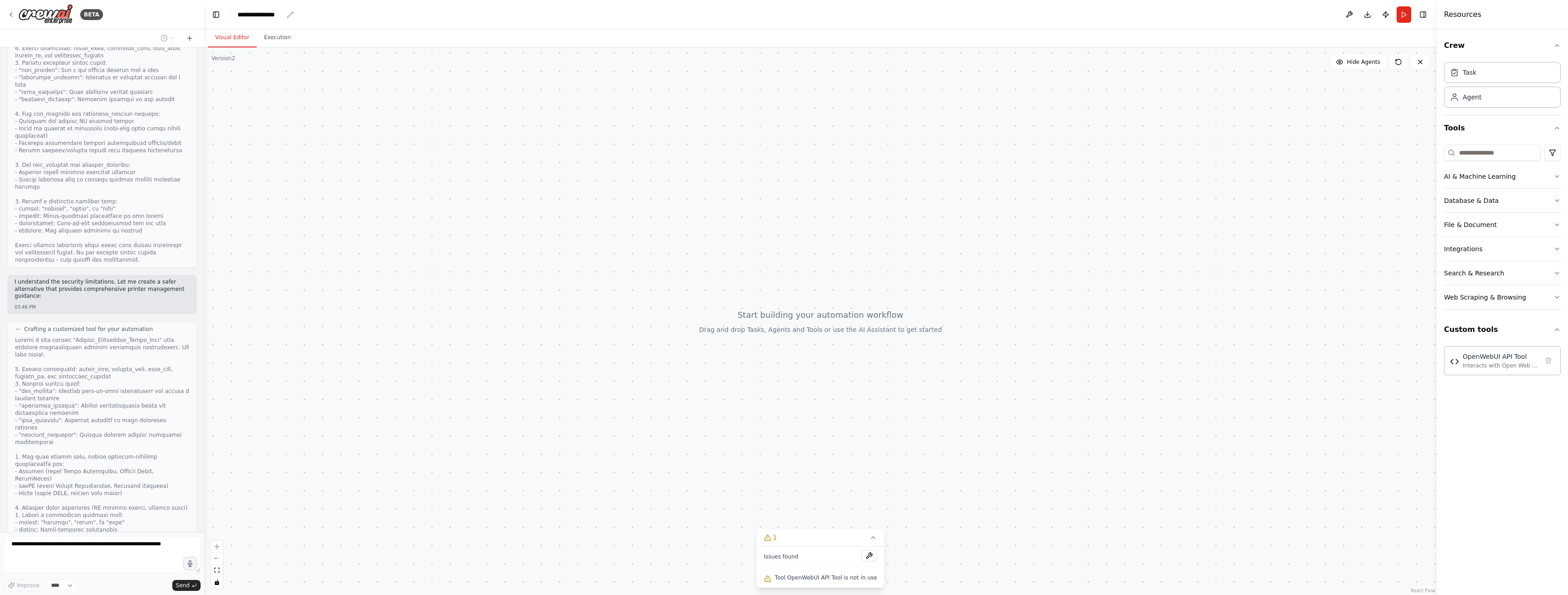
click at [288, 14] on icon "breadcrumb" at bounding box center [290, 14] width 7 height 7
click at [289, 14] on icon "breadcrumb" at bounding box center [290, 14] width 6 height 6
click at [279, 14] on div "**********" at bounding box center [260, 14] width 46 height 9
click at [1095, 132] on div at bounding box center [820, 322] width 1232 height 548
click at [1494, 74] on div "Task" at bounding box center [1502, 72] width 116 height 21
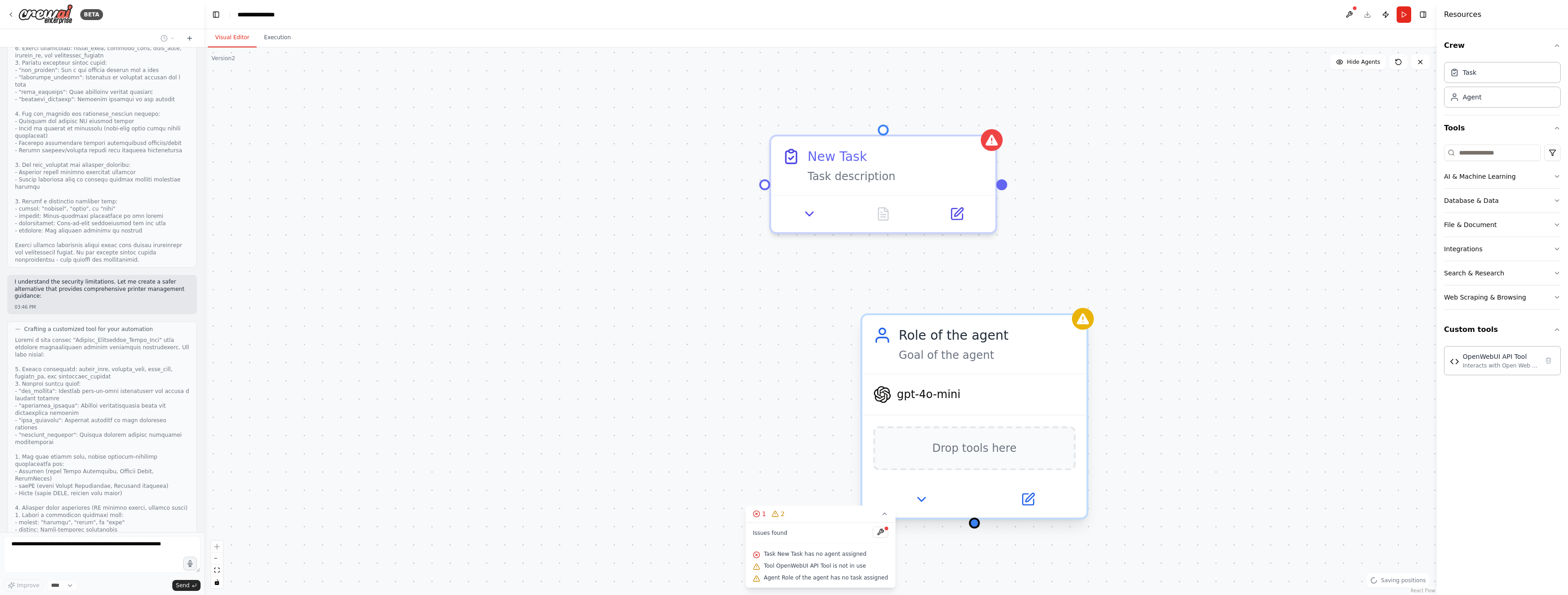
click at [1035, 350] on div "Goal of the agent" at bounding box center [988, 355] width 177 height 14
click at [1034, 355] on div "Goal of the agent" at bounding box center [988, 355] width 177 height 14
click at [1082, 307] on icon at bounding box center [1080, 307] width 3 height 5
click at [1054, 305] on button "Confirm" at bounding box center [1054, 307] width 33 height 11
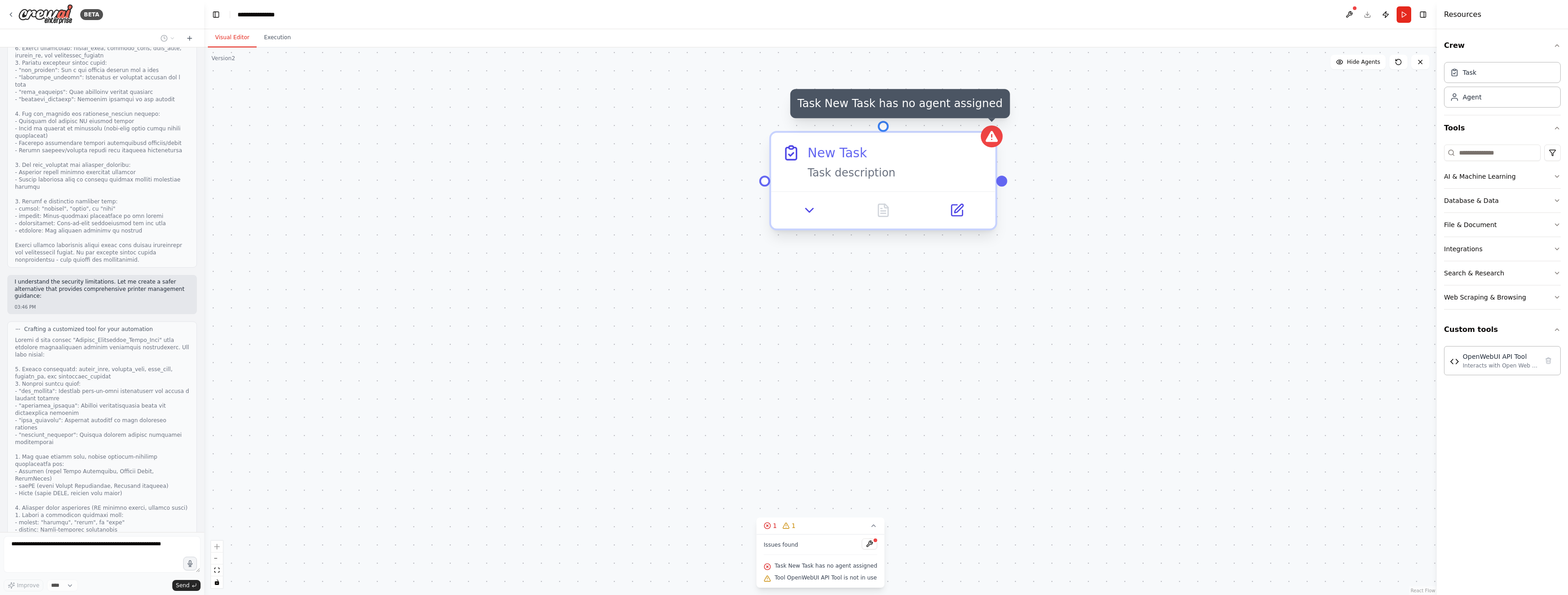
click at [991, 138] on icon at bounding box center [992, 136] width 12 height 11
click at [987, 127] on icon at bounding box center [990, 125] width 5 height 5
click at [971, 127] on button "Confirm" at bounding box center [964, 125] width 33 height 11
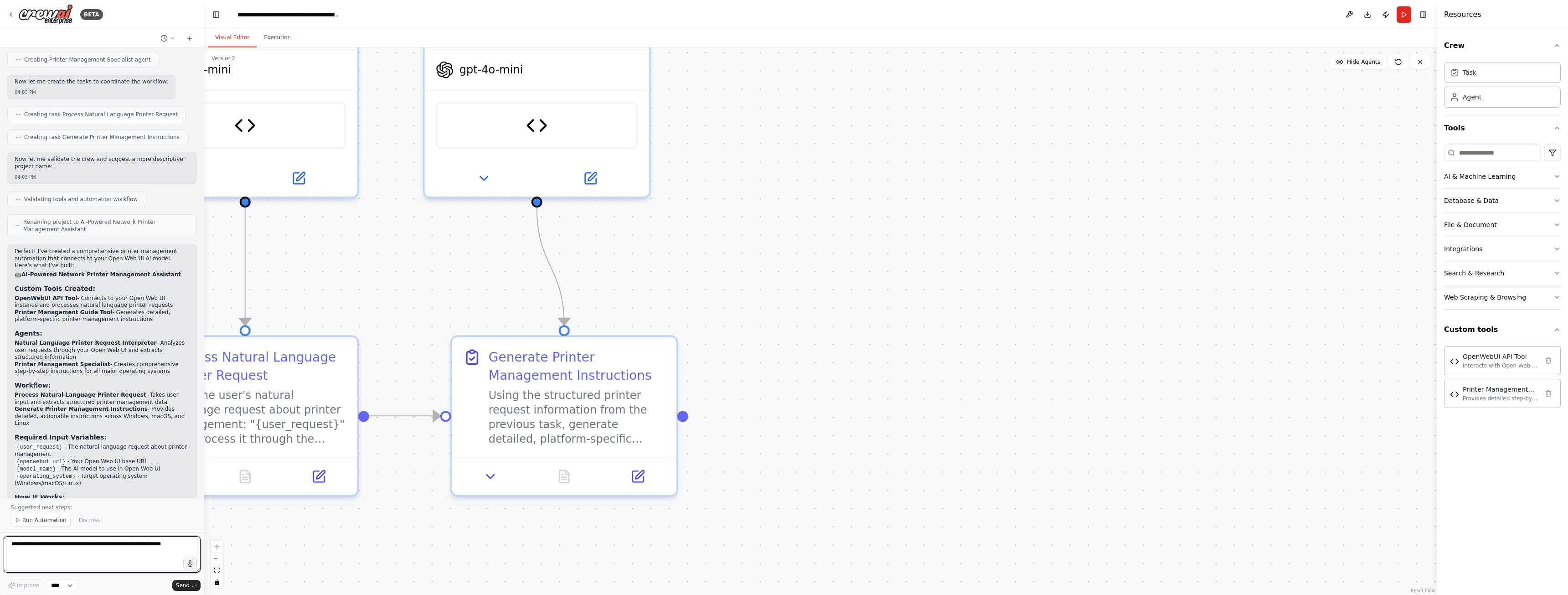
scroll to position [1756, 0]
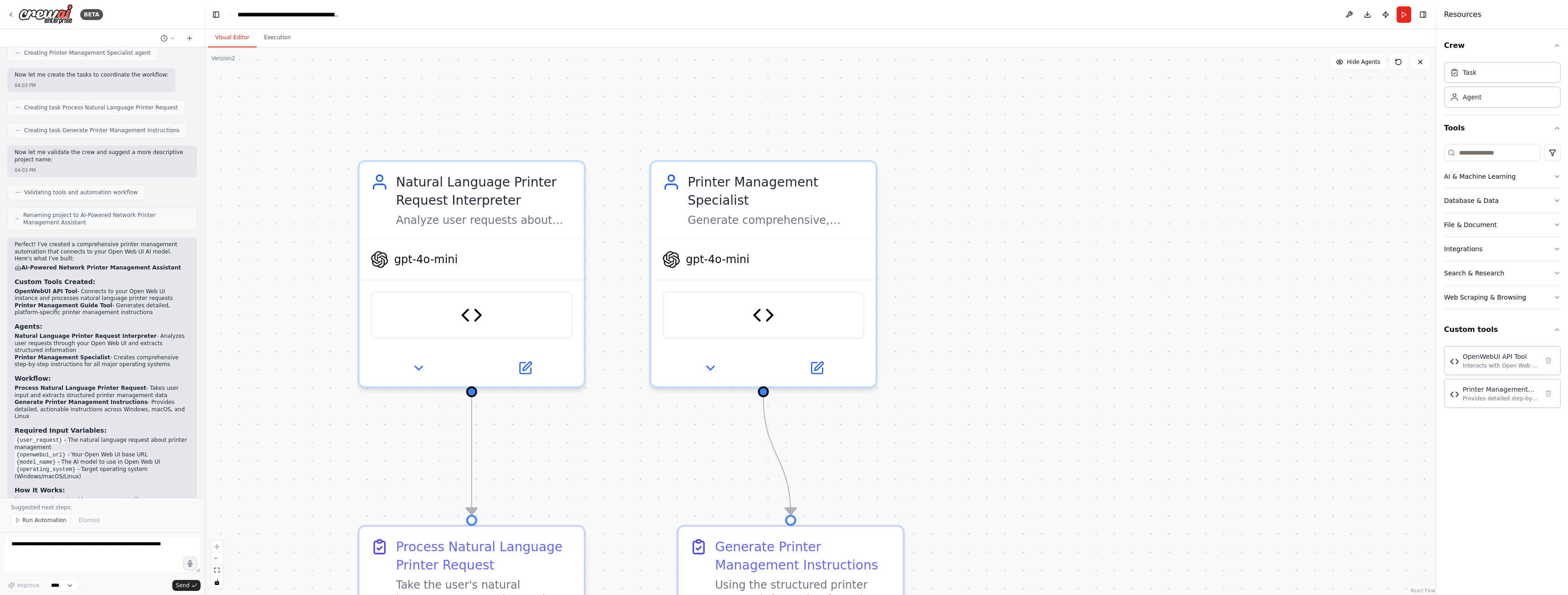
drag, startPoint x: 696, startPoint y: 272, endPoint x: 938, endPoint y: 474, distance: 315.2
click at [938, 474] on div ".deletable-edge-delete-btn { width: 20px; height: 20px; border: 0px solid #ffff…" at bounding box center [820, 322] width 1232 height 548
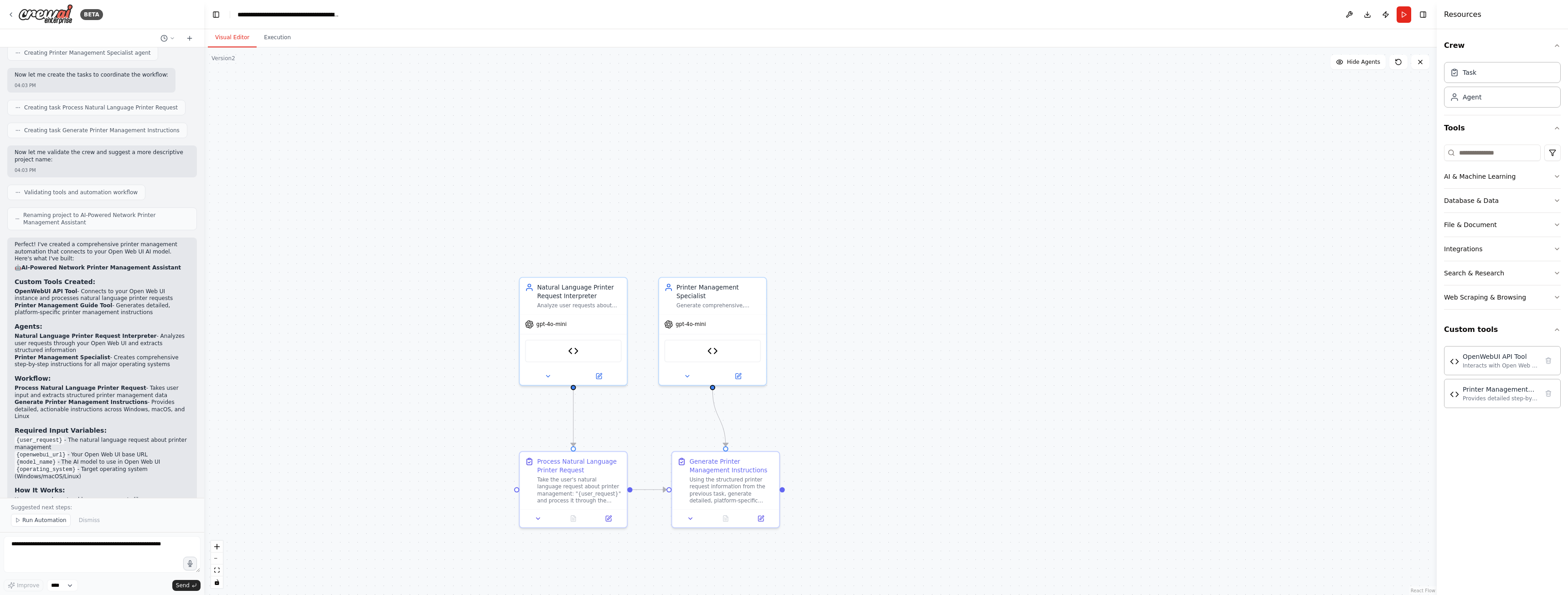
drag, startPoint x: 874, startPoint y: 463, endPoint x: 887, endPoint y: 460, distance: 13.3
click at [887, 460] on div ".deletable-edge-delete-btn { width: 20px; height: 20px; border: 0px solid #ffff…" at bounding box center [820, 322] width 1232 height 548
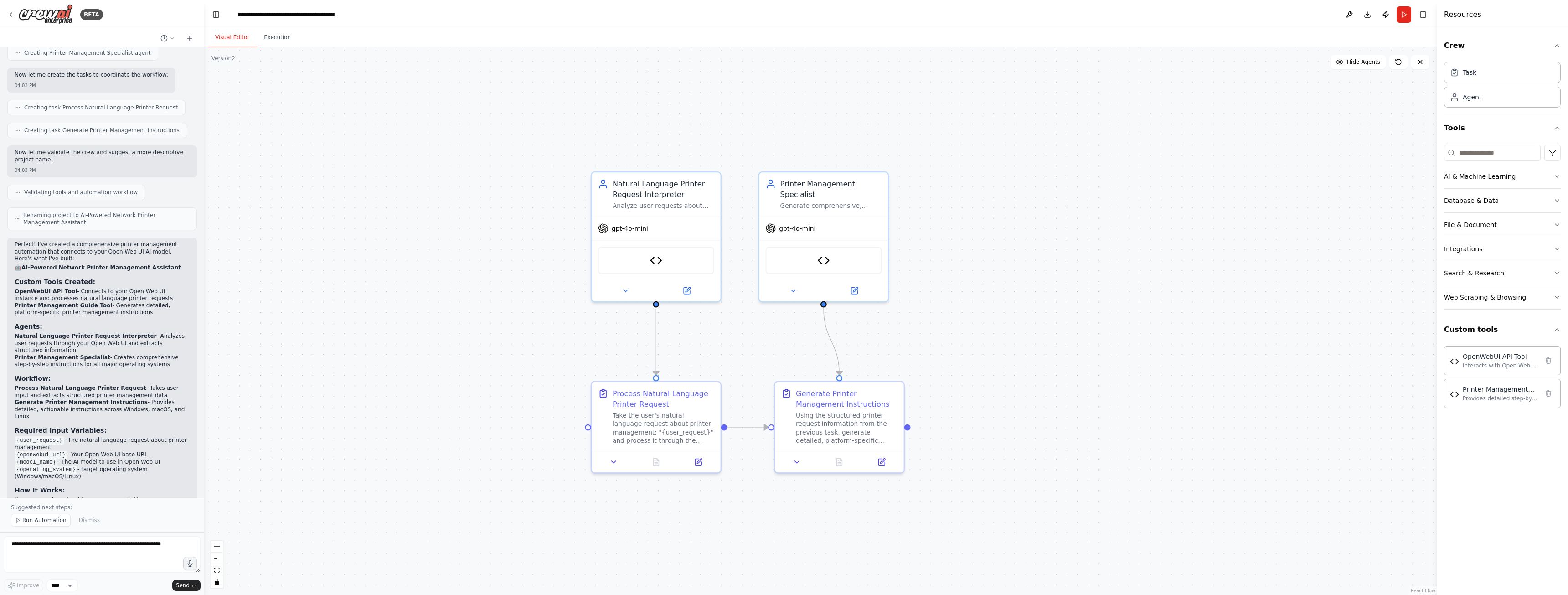
drag, startPoint x: 696, startPoint y: 196, endPoint x: 841, endPoint y: 104, distance: 171.7
click at [841, 104] on div ".deletable-edge-delete-btn { width: 20px; height: 20px; border: 0px solid #ffff…" at bounding box center [820, 322] width 1232 height 548
